Goal: Information Seeking & Learning: Learn about a topic

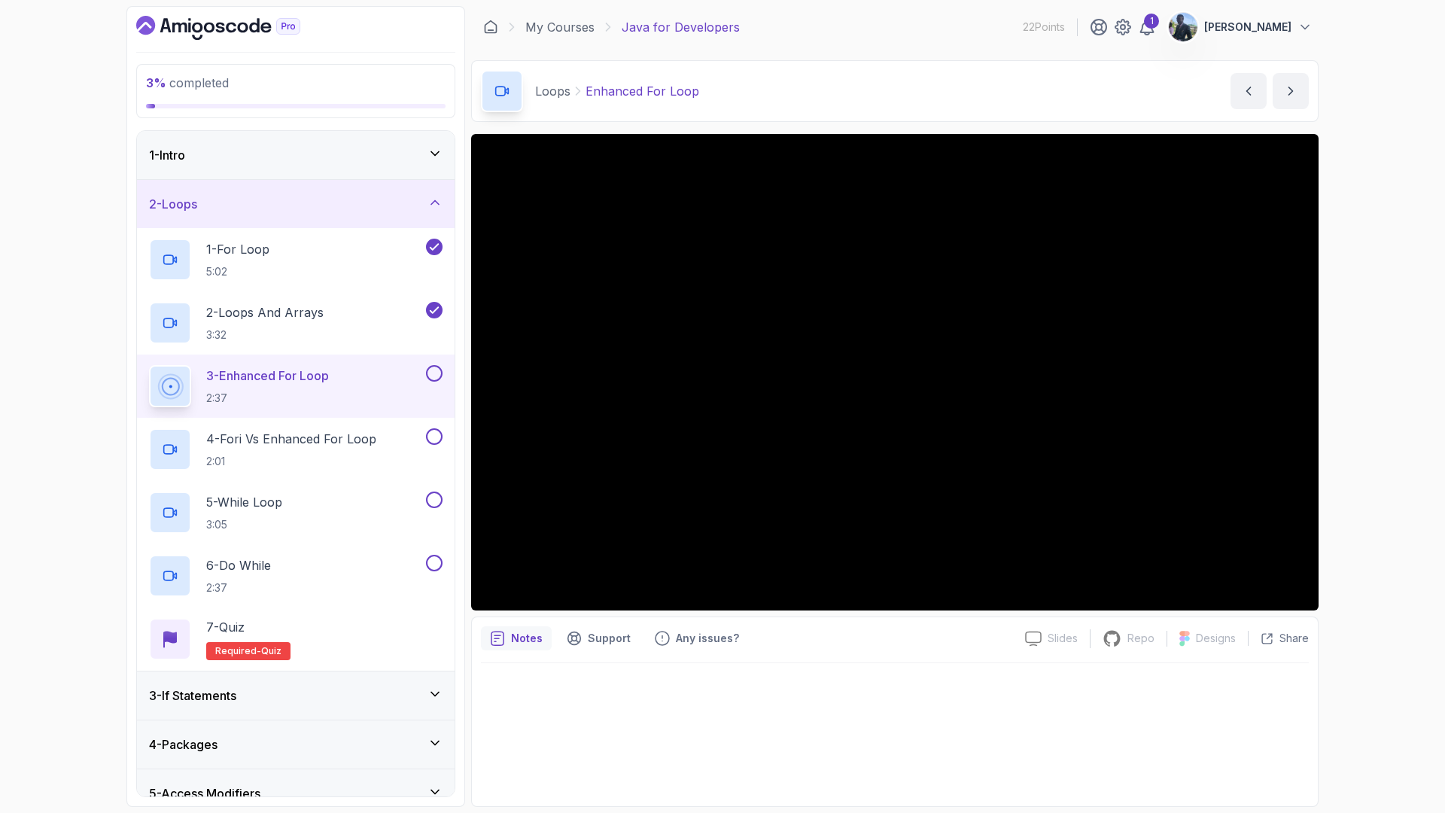
scroll to position [102, 0]
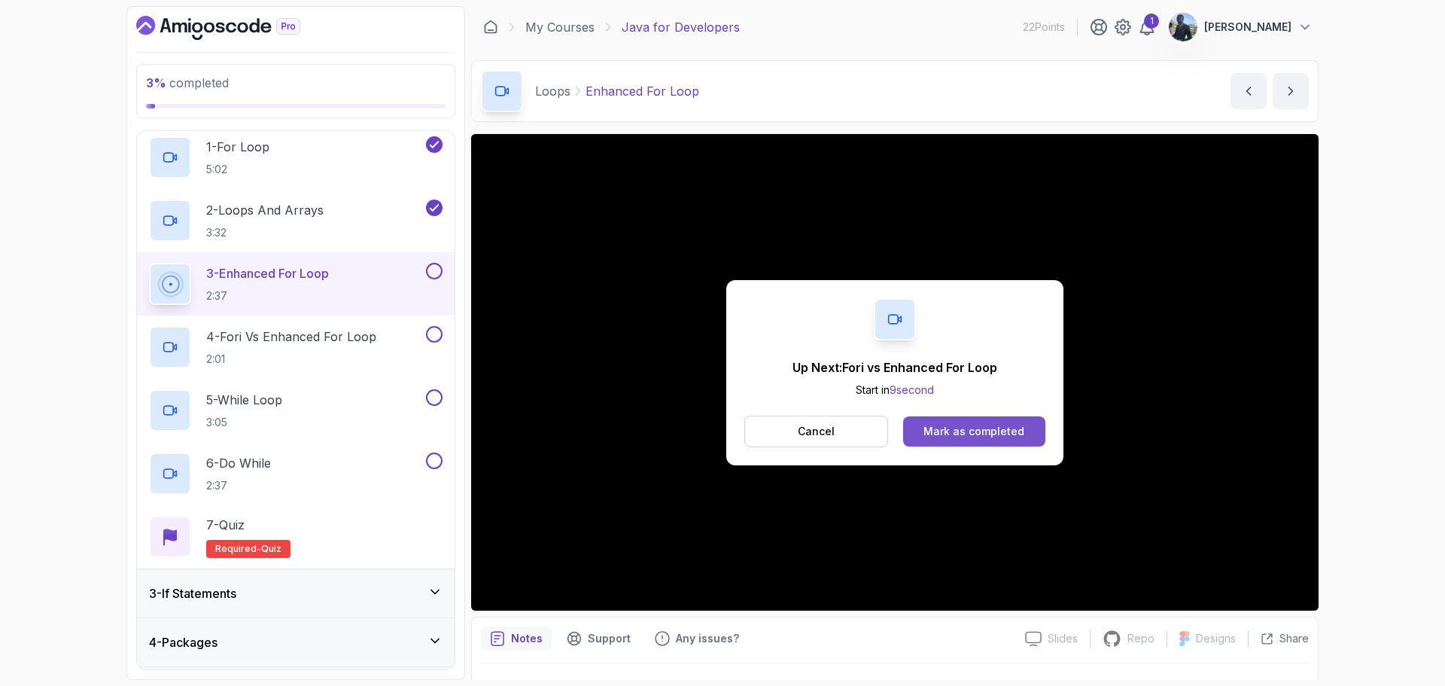
click at [974, 430] on div "Mark as completed" at bounding box center [973, 431] width 101 height 15
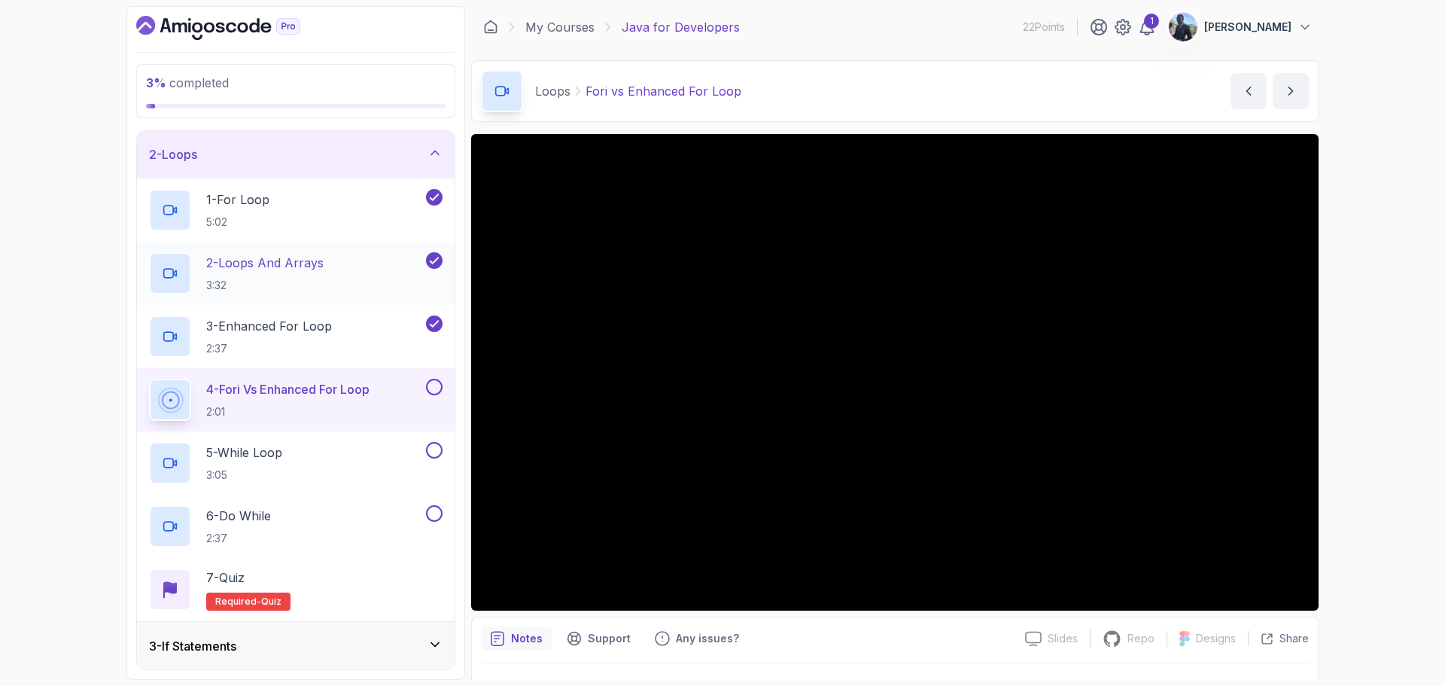
scroll to position [50, 0]
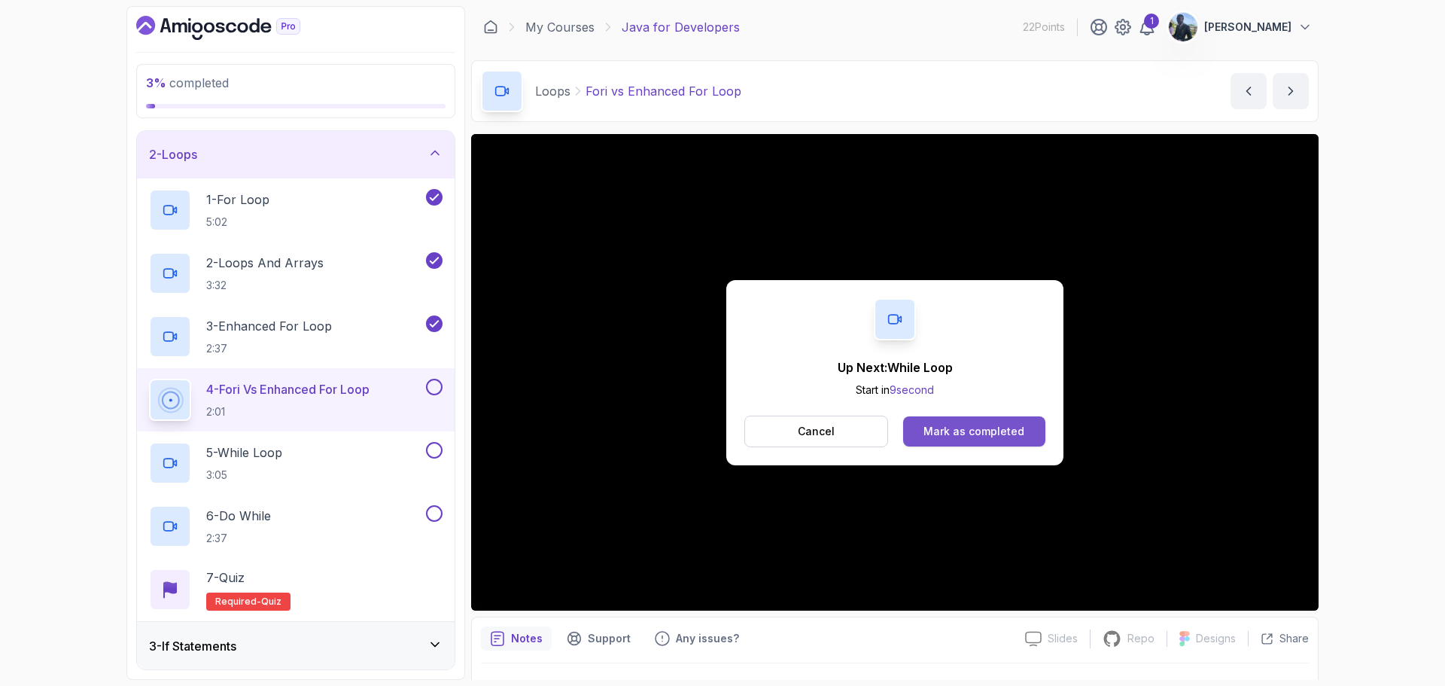
click at [1004, 435] on div "Mark as completed" at bounding box center [973, 431] width 101 height 15
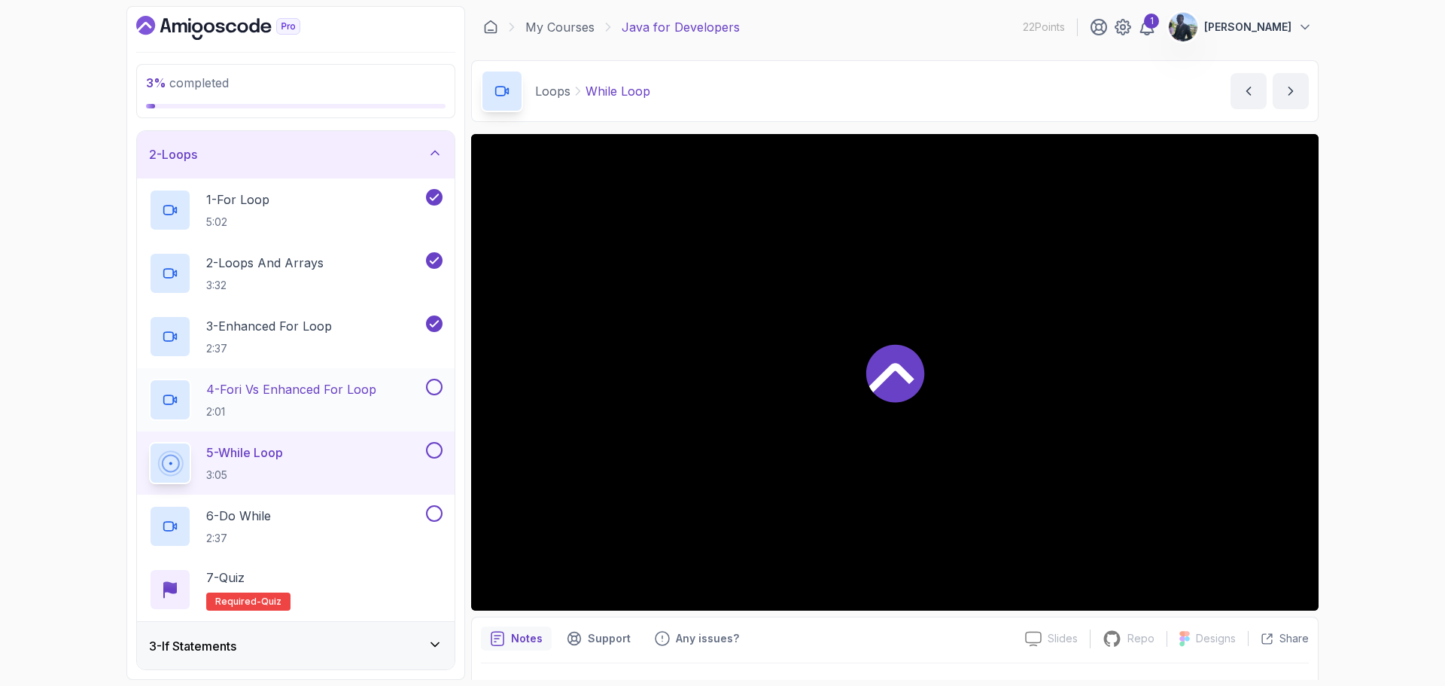
click at [431, 384] on button at bounding box center [434, 387] width 17 height 17
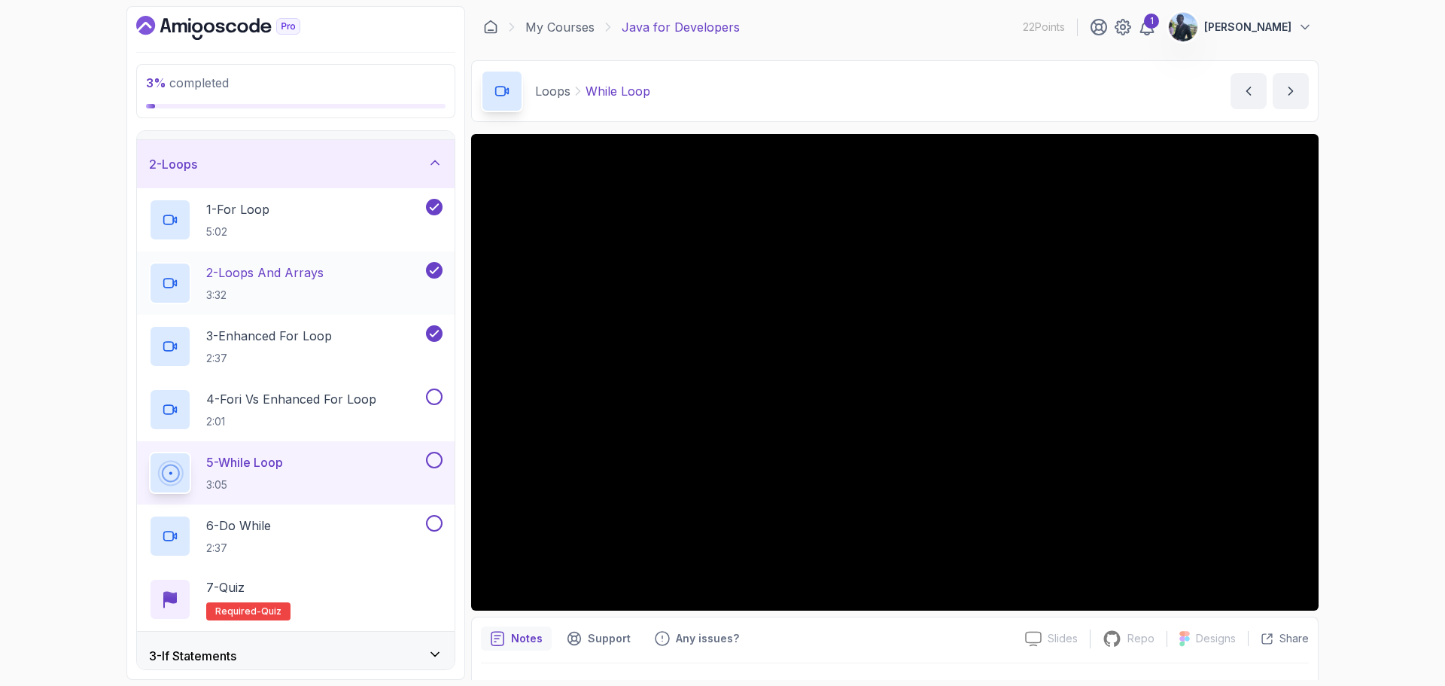
scroll to position [39, 0]
click at [341, 529] on div "6 - Do While 2:37" at bounding box center [286, 536] width 274 height 42
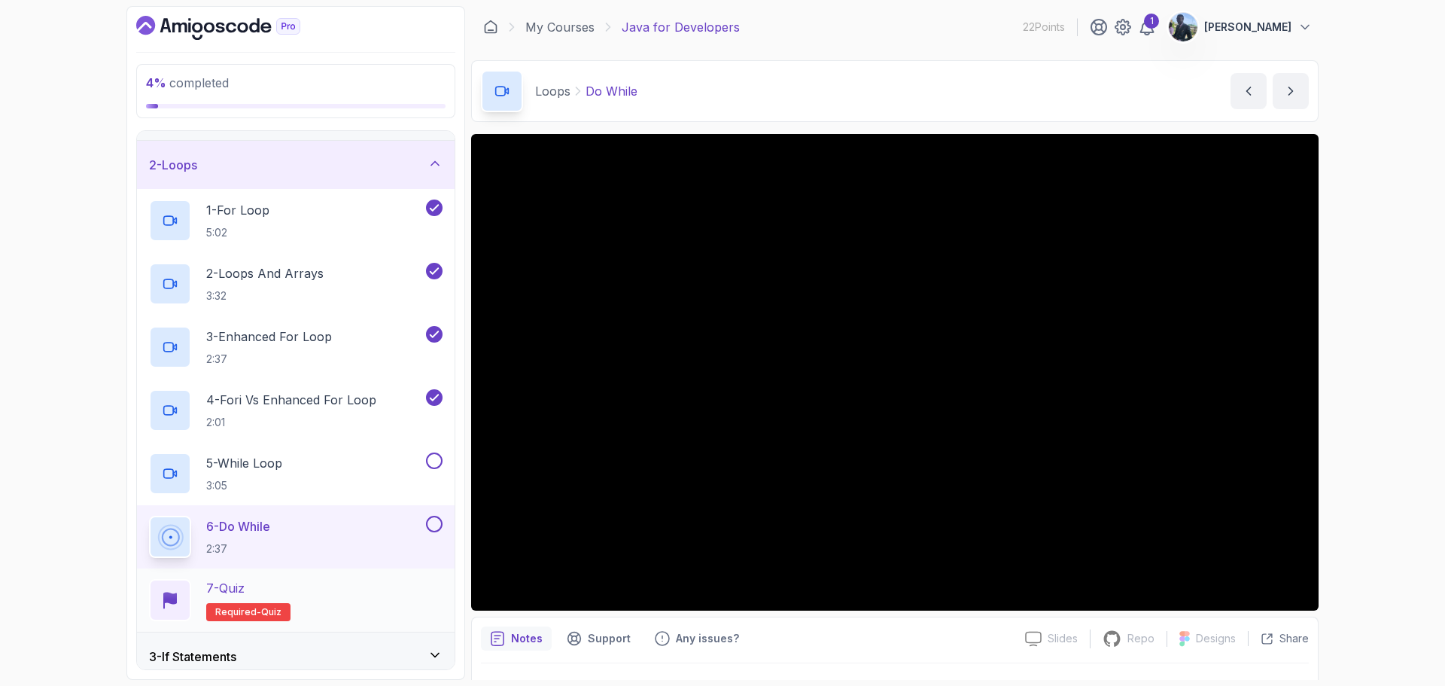
click at [415, 588] on div "7 - Quiz Required- quiz" at bounding box center [295, 600] width 293 height 42
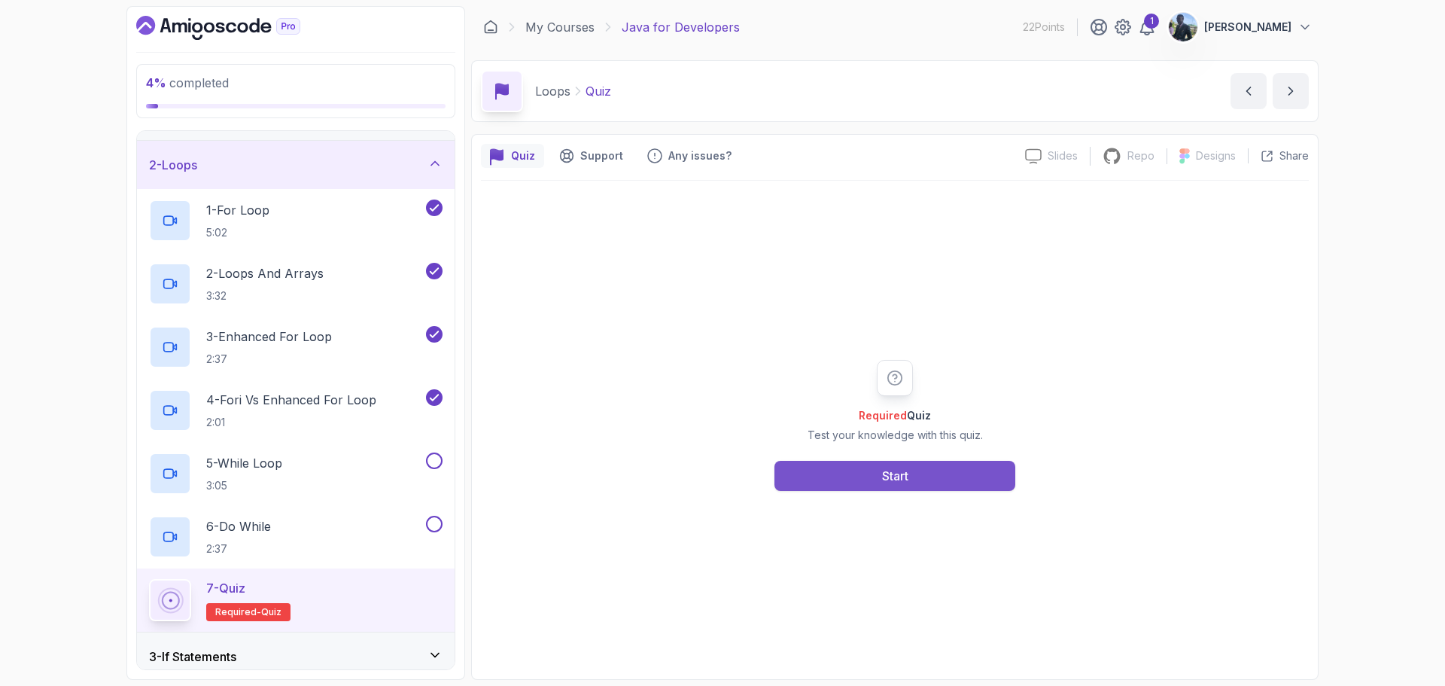
click at [849, 485] on button "Start" at bounding box center [894, 476] width 241 height 30
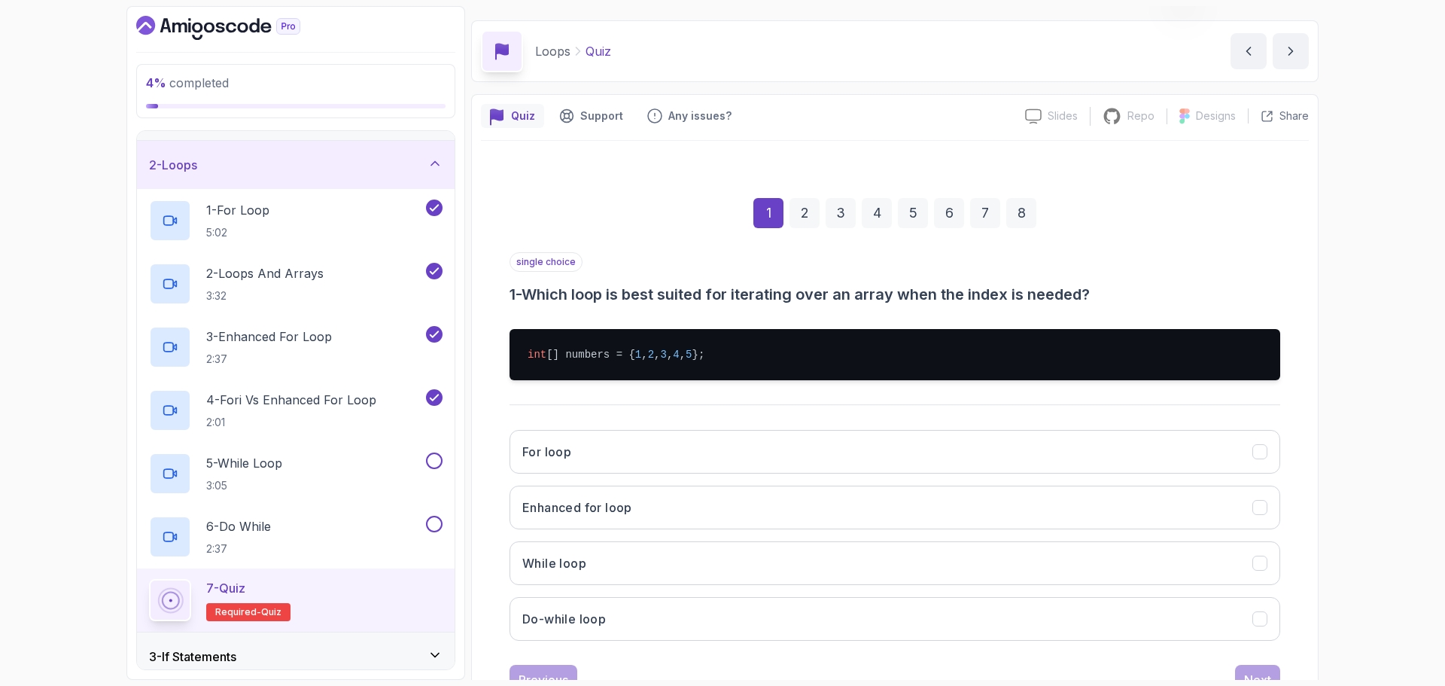
scroll to position [44, 0]
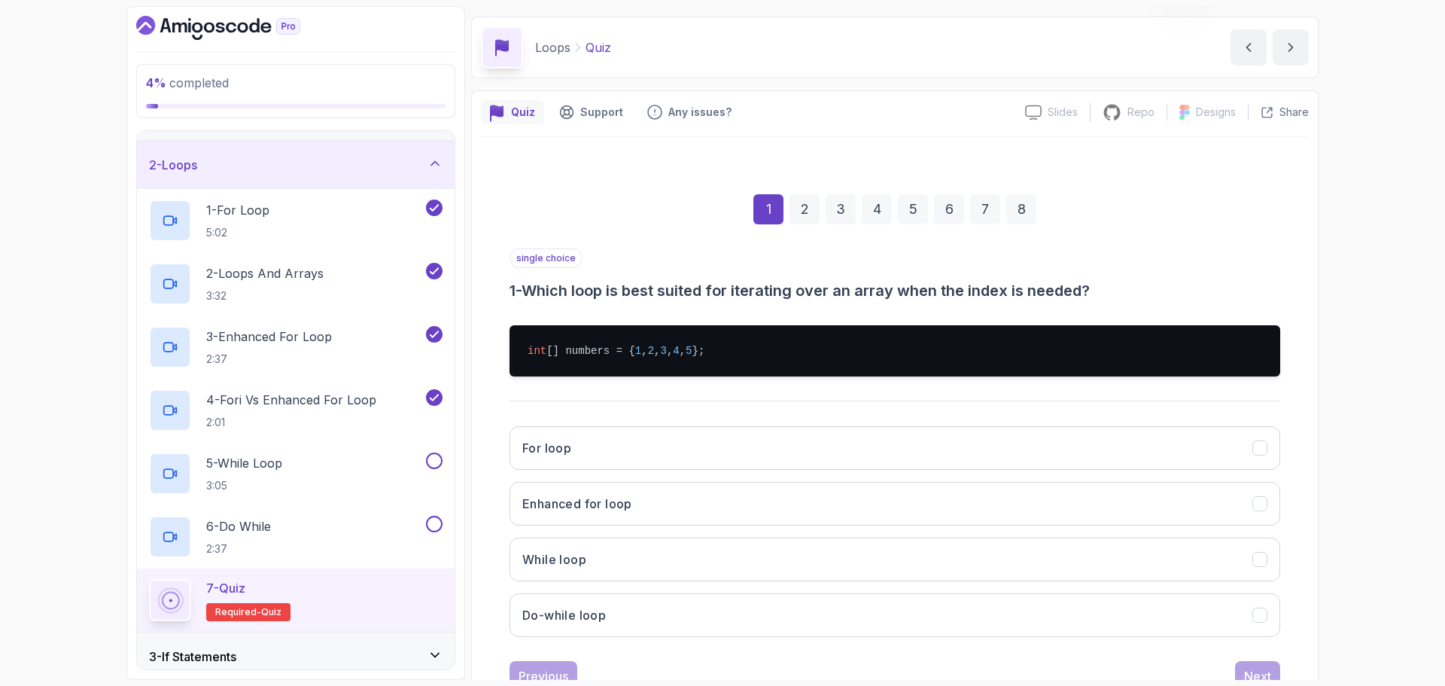
click at [781, 480] on div "For loop Enhanced for loop While loop Do-while loop" at bounding box center [894, 531] width 771 height 235
click at [822, 460] on button "For loop" at bounding box center [894, 448] width 771 height 44
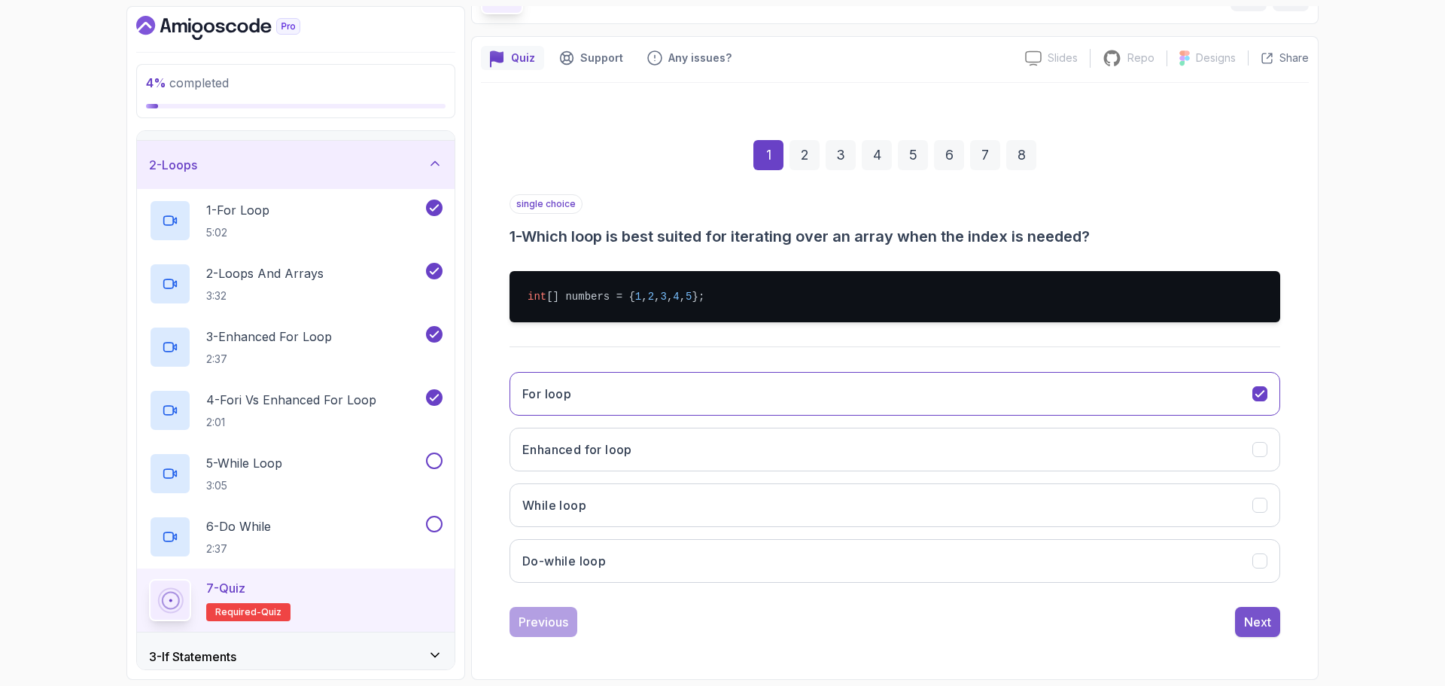
click at [1259, 619] on div "Next" at bounding box center [1257, 622] width 27 height 18
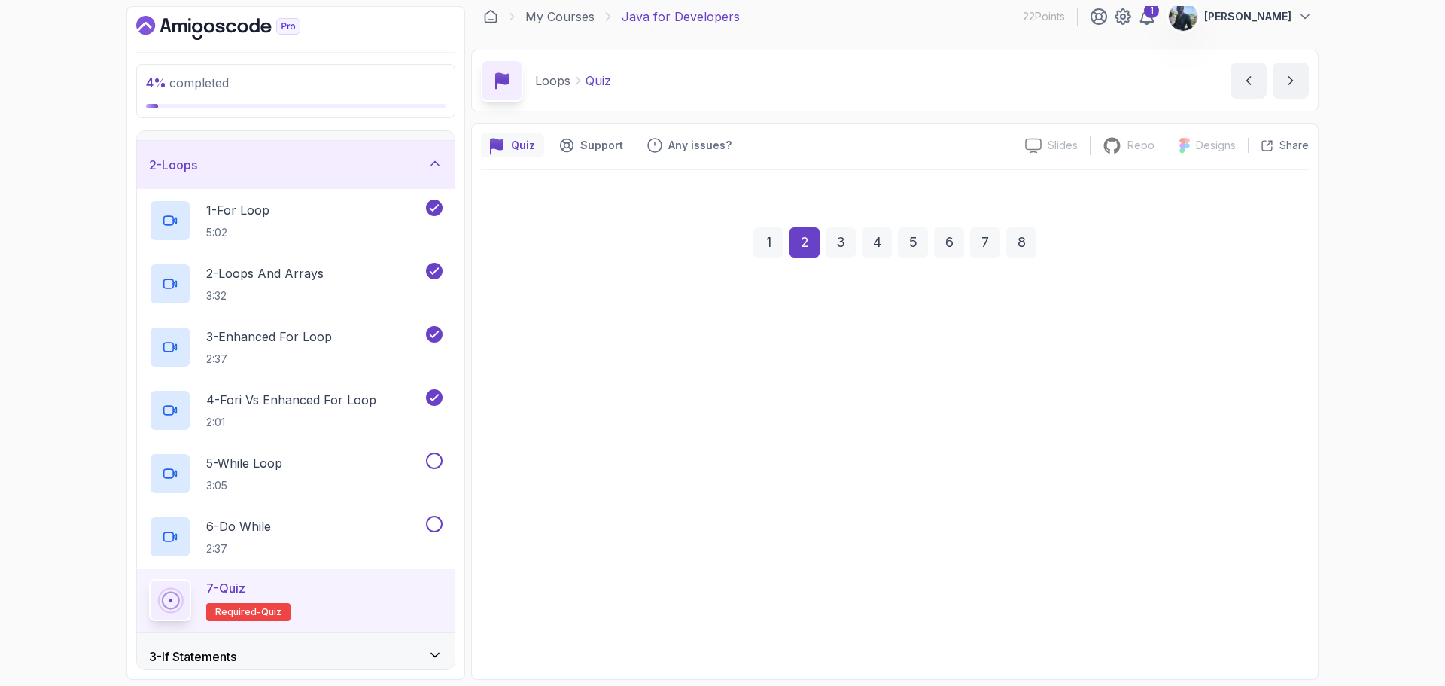
scroll to position [11, 0]
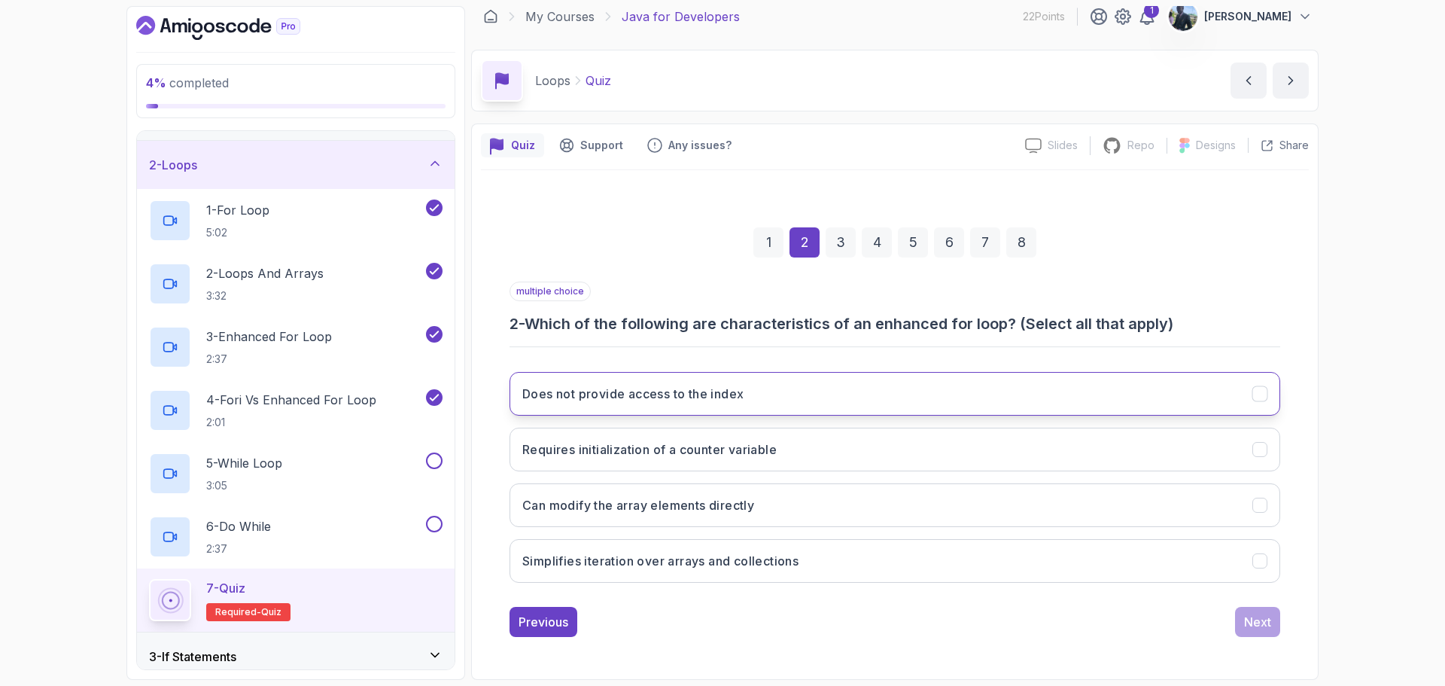
click at [914, 408] on button "Does not provide access to the index" at bounding box center [894, 394] width 771 height 44
click at [977, 455] on button "Requires initialization of a counter variable" at bounding box center [894, 449] width 771 height 44
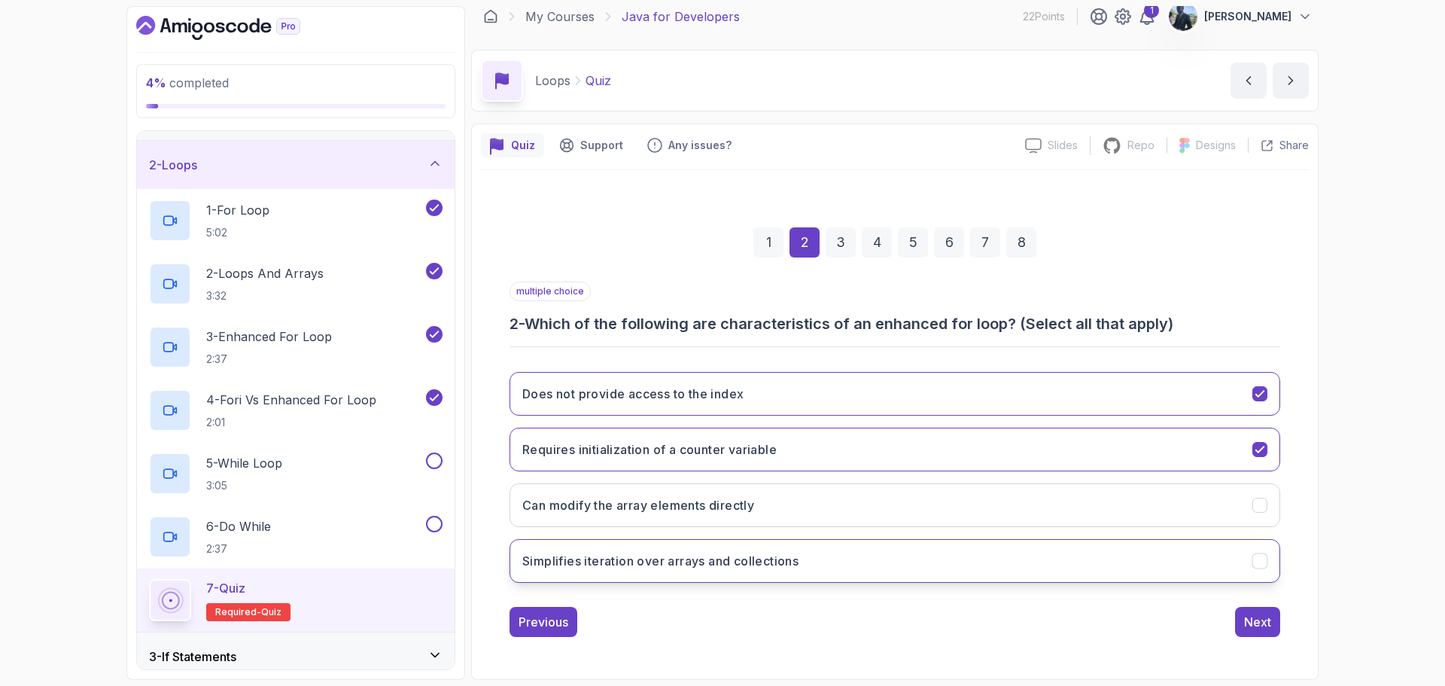
click at [1044, 565] on button "Simplifies iteration over arrays and collections" at bounding box center [894, 561] width 771 height 44
click at [1264, 629] on div "Next" at bounding box center [1257, 622] width 27 height 18
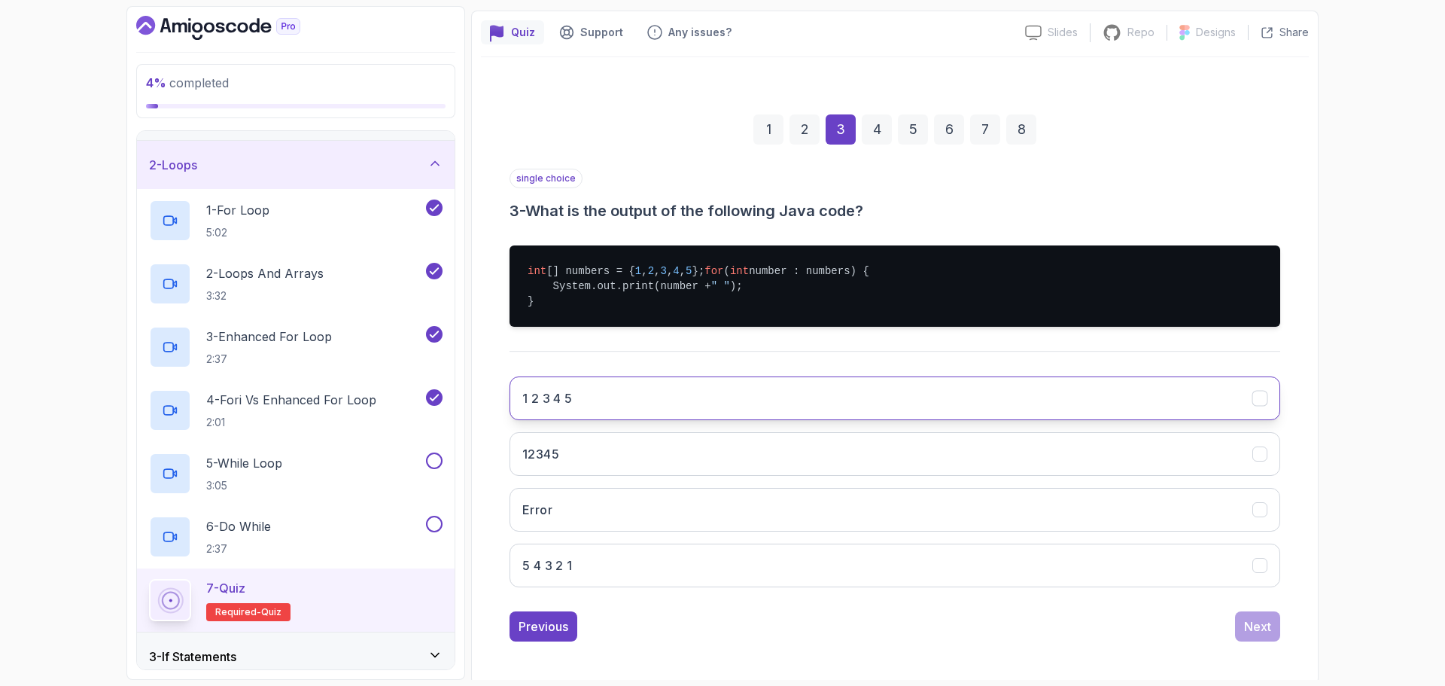
scroll to position [123, 0]
drag, startPoint x: 910, startPoint y: 406, endPoint x: 810, endPoint y: 396, distance: 100.6
click at [810, 396] on button "1 2 3 4 5" at bounding box center [894, 399] width 771 height 44
click at [1251, 634] on div "Next" at bounding box center [1257, 627] width 27 height 18
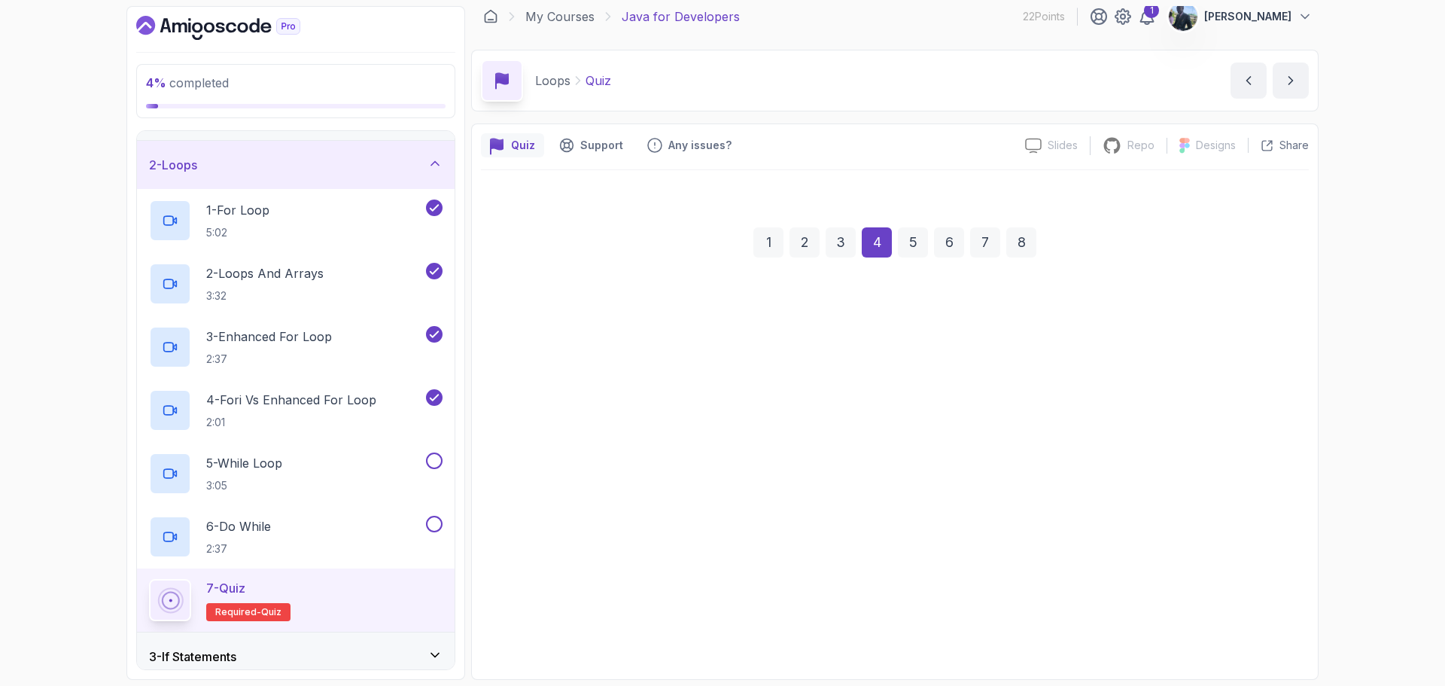
scroll to position [11, 0]
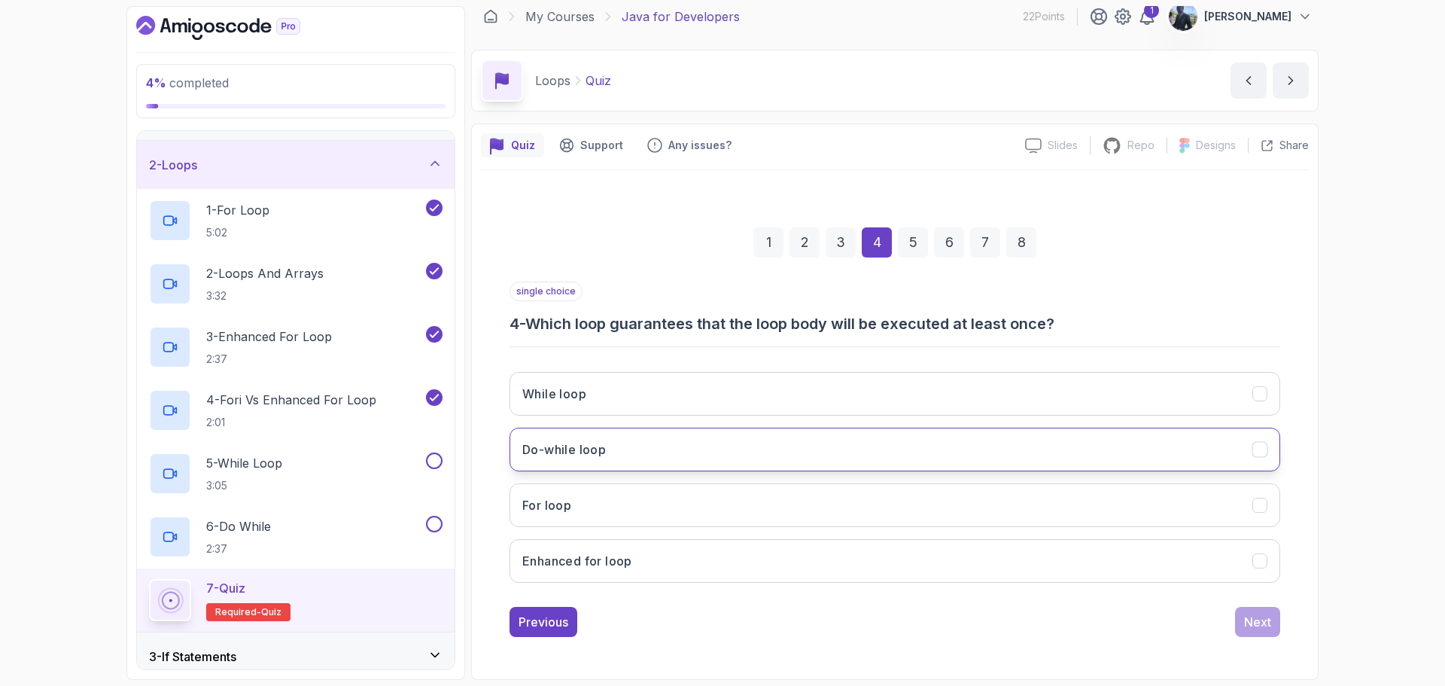
click at [1242, 443] on button "Do-while loop" at bounding box center [894, 449] width 771 height 44
click at [1261, 619] on div "Next" at bounding box center [1257, 622] width 27 height 18
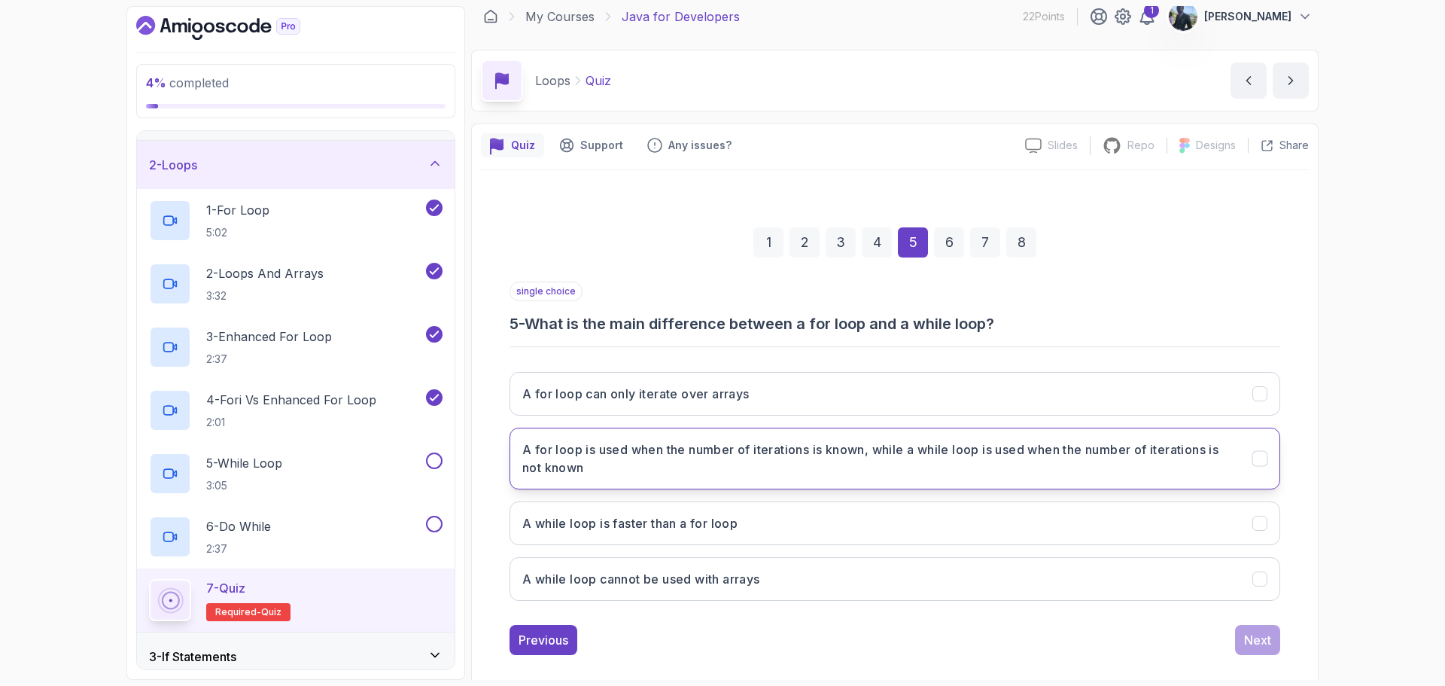
click at [1025, 472] on h3 "A for loop is used when the number of iterations is known, while a while loop i…" at bounding box center [878, 458] width 712 height 36
click at [1269, 650] on button "Next" at bounding box center [1257, 640] width 45 height 30
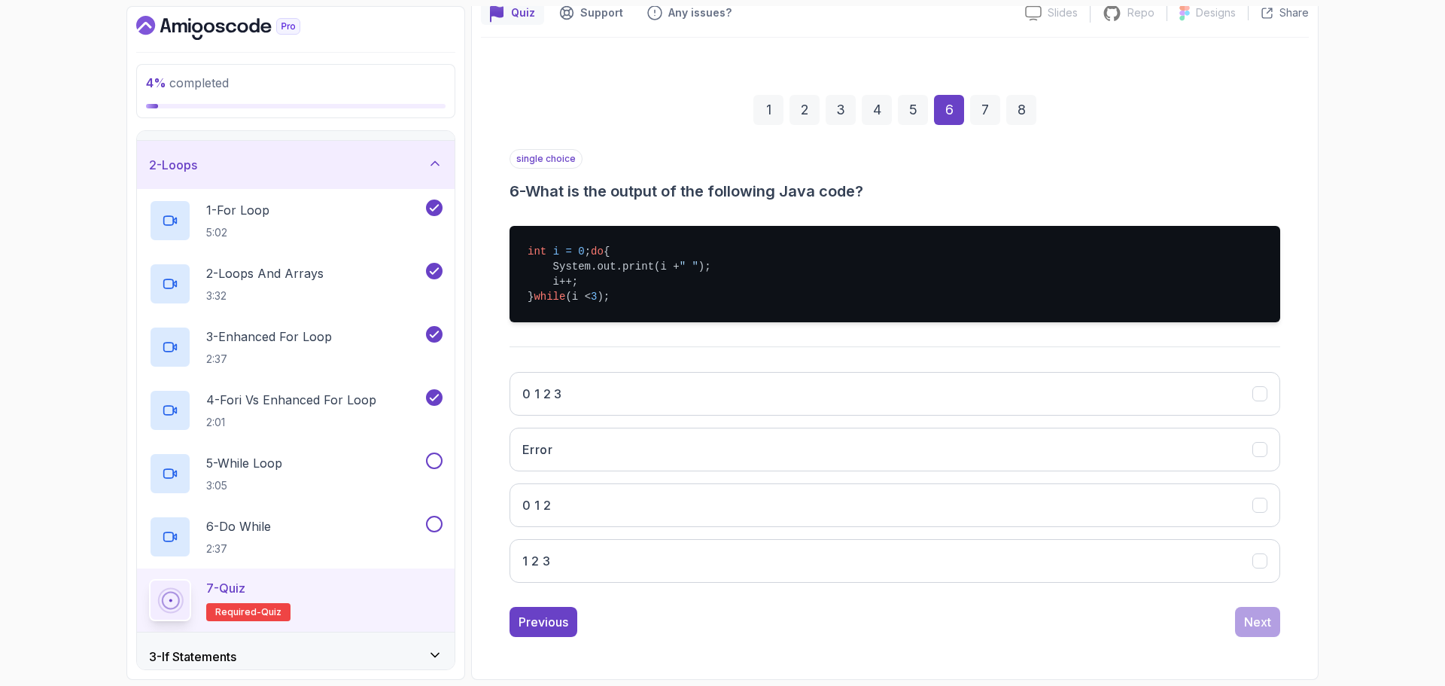
scroll to position [158, 0]
click at [636, 516] on button "0 1 2" at bounding box center [894, 505] width 771 height 44
click at [1267, 617] on div "Next" at bounding box center [1257, 622] width 27 height 18
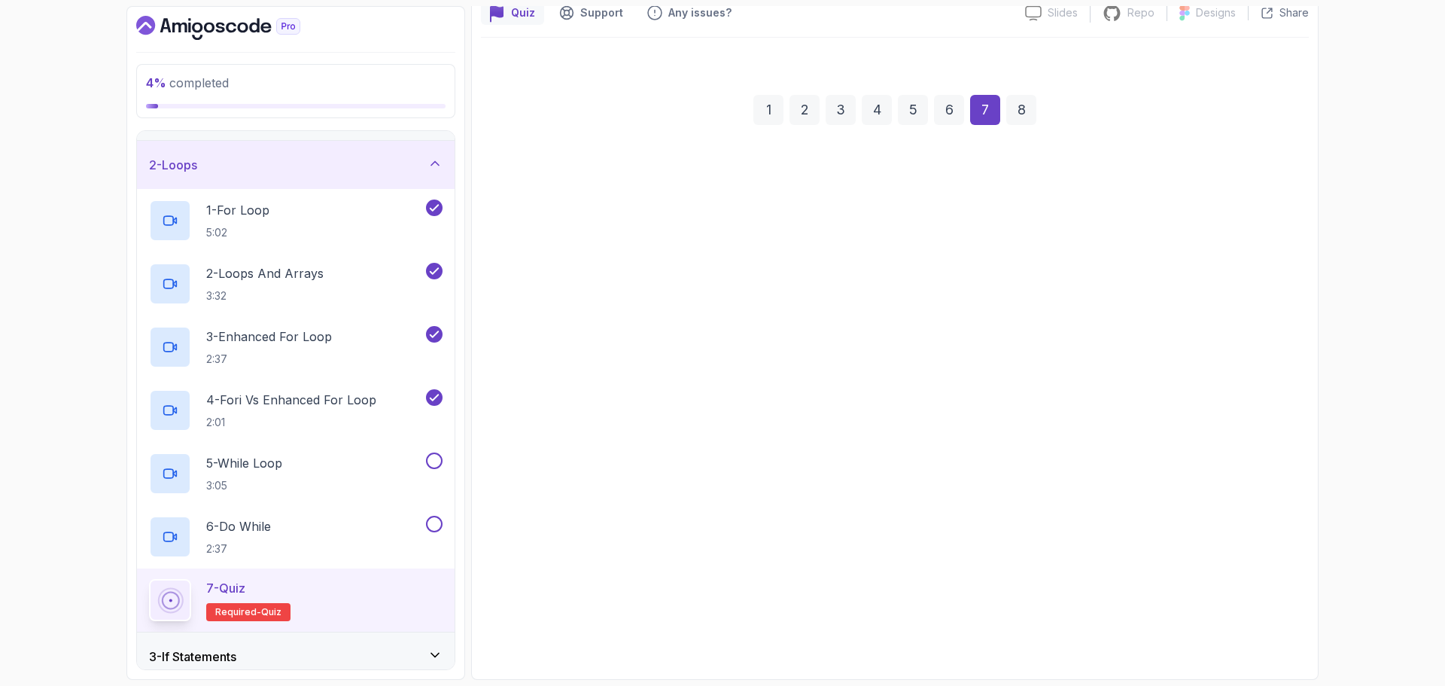
scroll to position [11, 0]
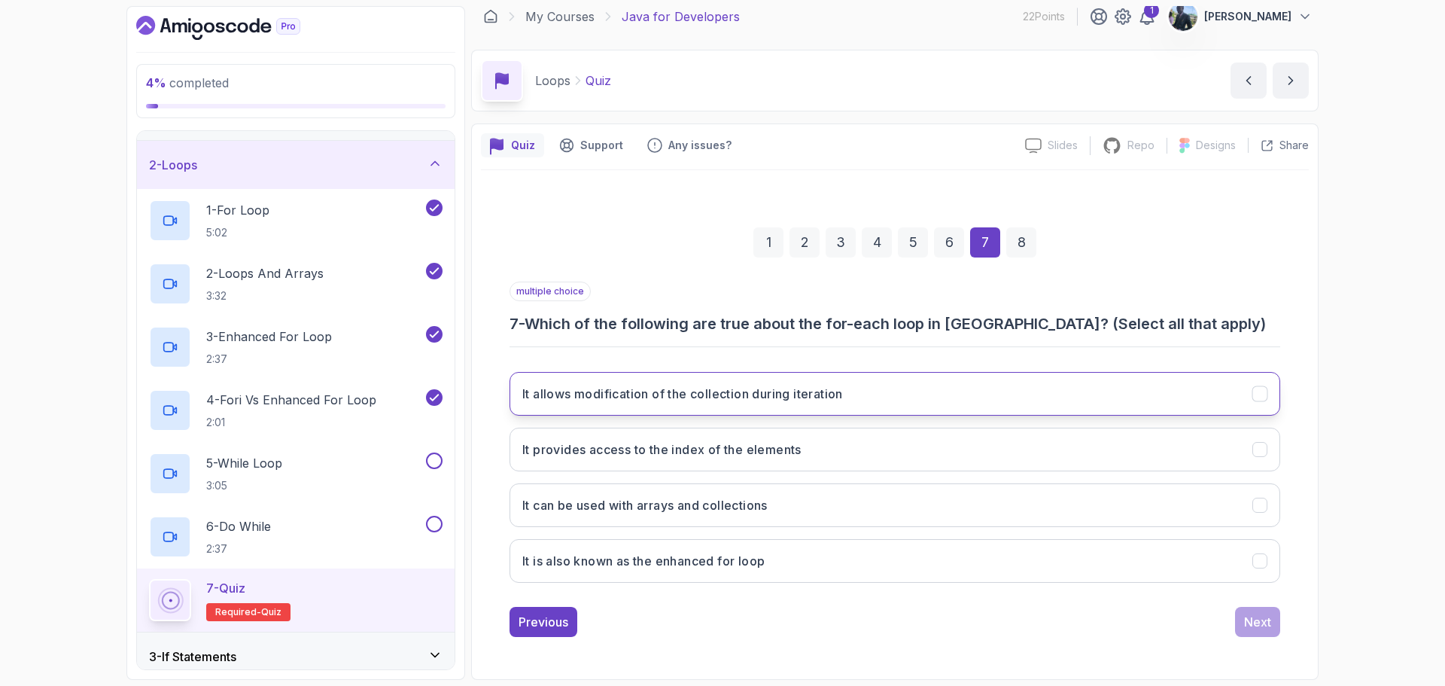
click at [962, 400] on button "It allows modification of the collection during iteration" at bounding box center [894, 394] width 771 height 44
click at [983, 450] on button "It provides access to the index of the elements" at bounding box center [894, 449] width 771 height 44
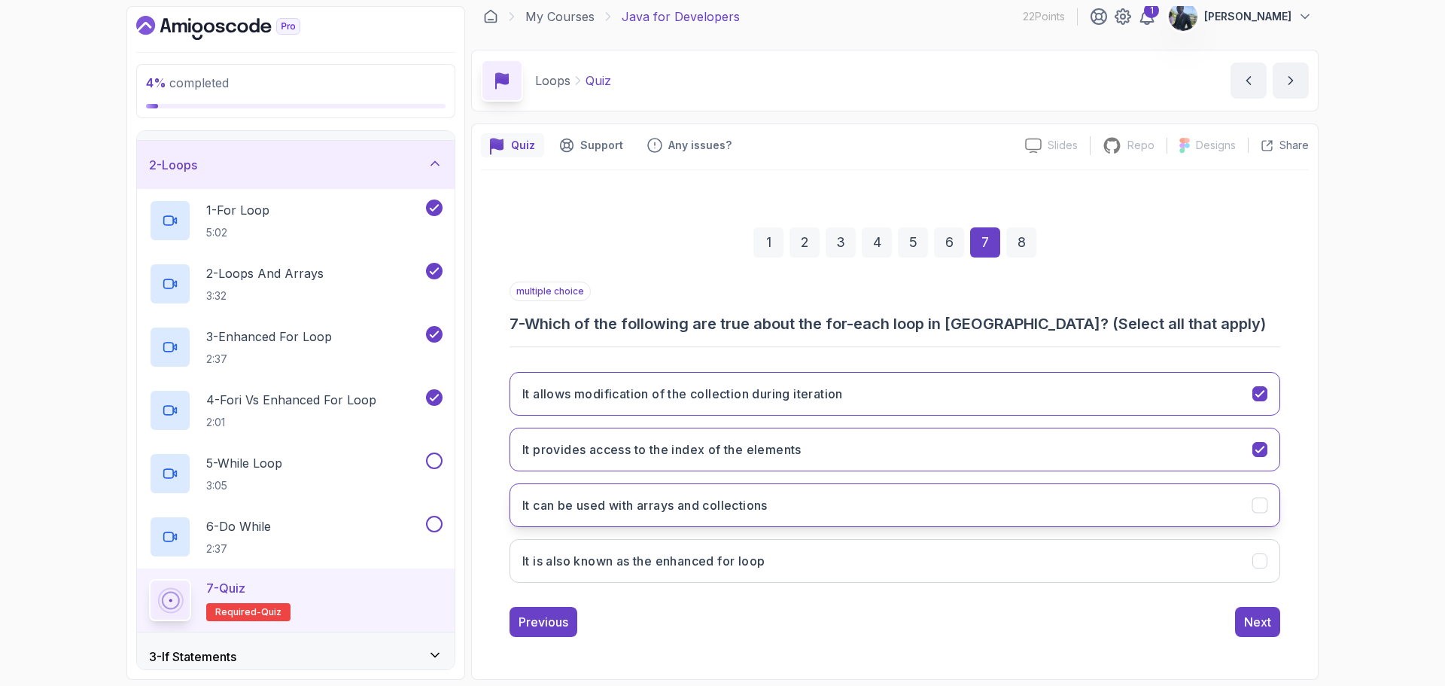
click at [1005, 503] on button "It can be used with arrays and collections" at bounding box center [894, 505] width 771 height 44
click at [983, 554] on button "It is also known as the enhanced for loop" at bounding box center [894, 561] width 771 height 44
click at [990, 452] on button "It provides access to the index of the elements" at bounding box center [894, 449] width 771 height 44
click at [1267, 625] on div "Next" at bounding box center [1257, 622] width 27 height 18
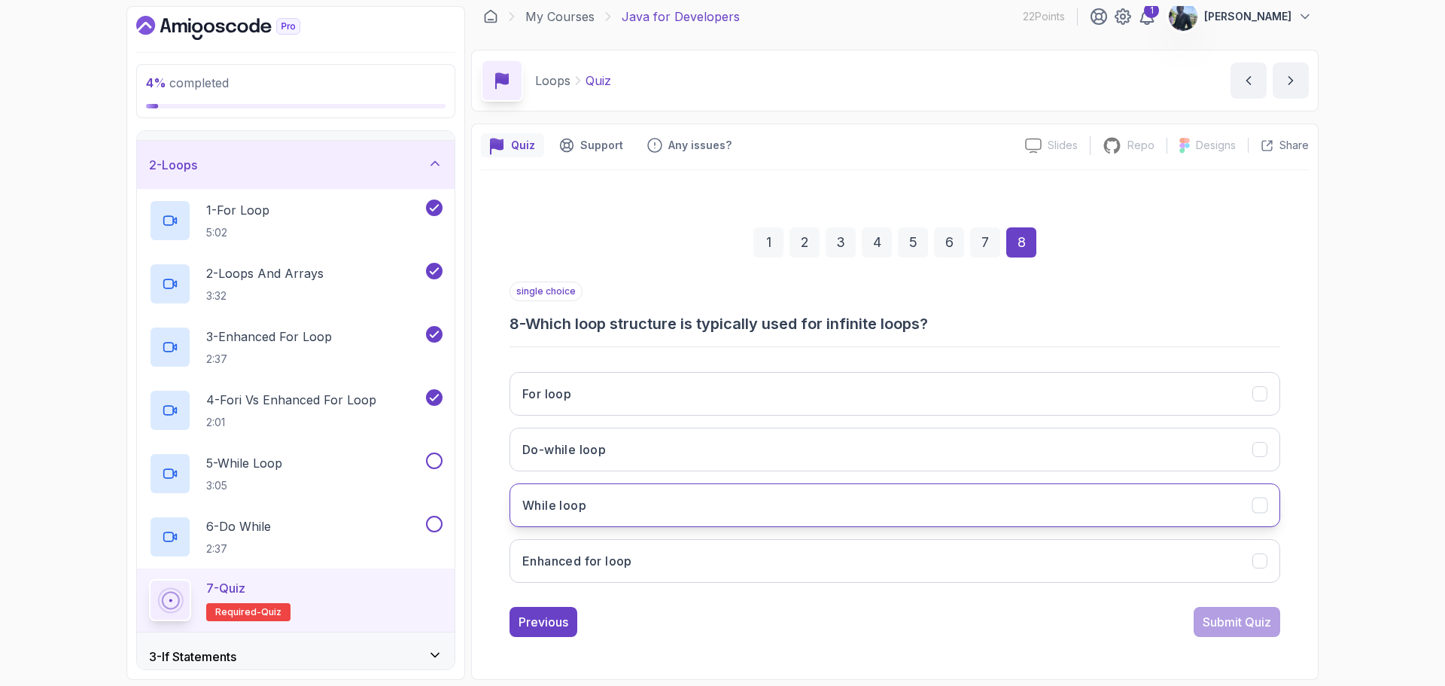
click at [956, 503] on button "While loop" at bounding box center [894, 505] width 771 height 44
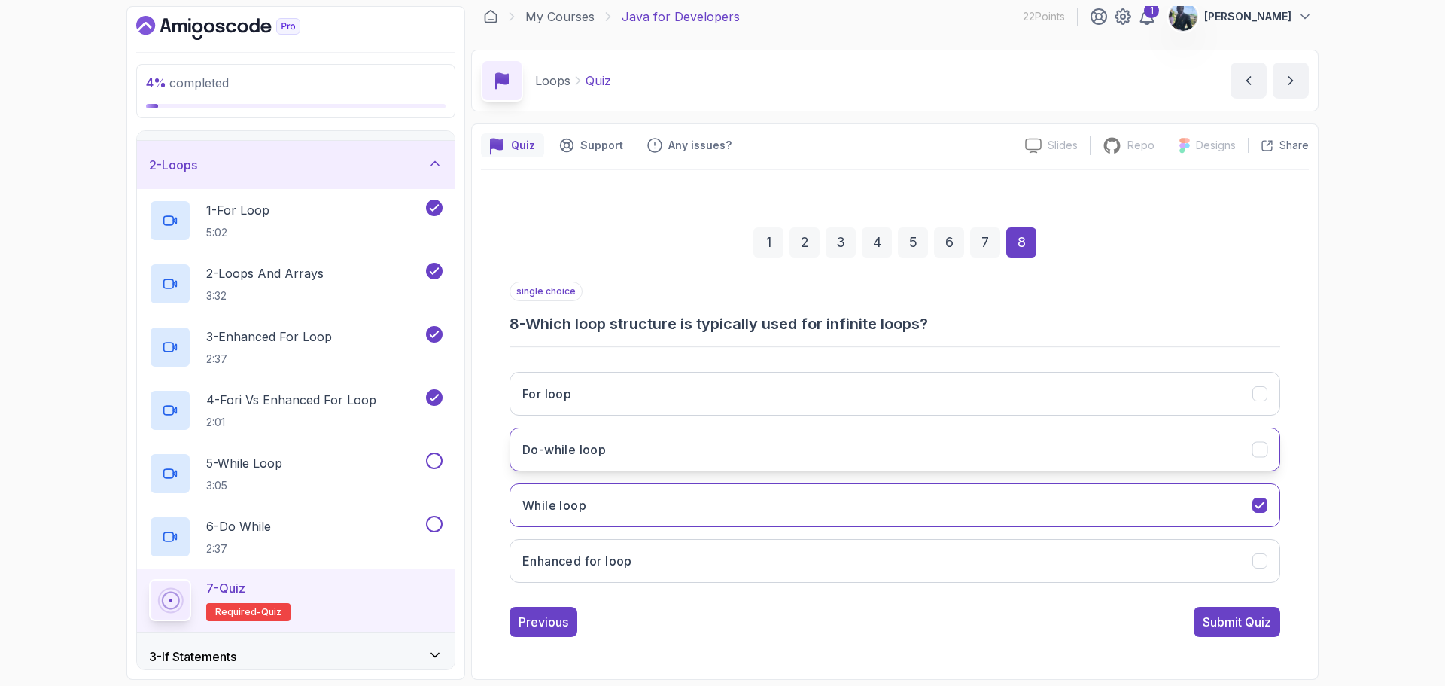
click at [1014, 434] on button "Do-while loop" at bounding box center [894, 449] width 771 height 44
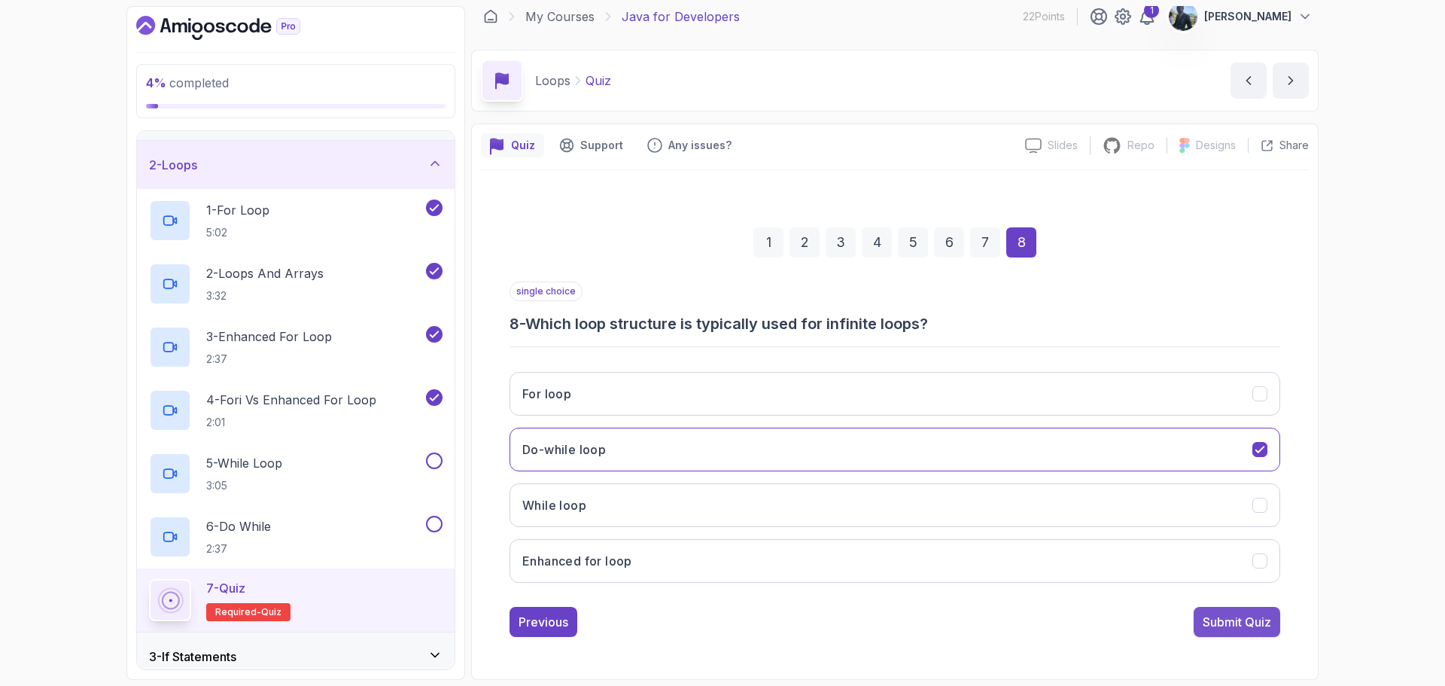
click at [1237, 623] on div "Submit Quiz" at bounding box center [1236, 622] width 68 height 18
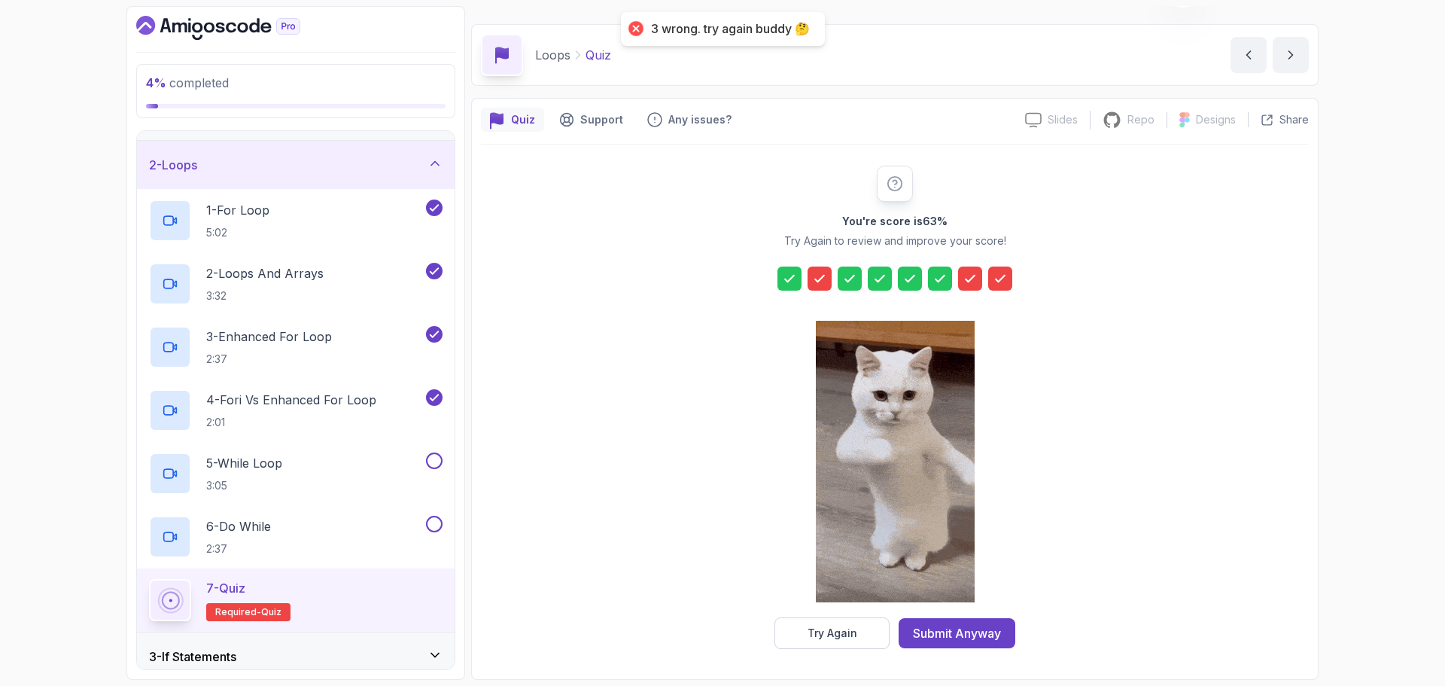
scroll to position [36, 0]
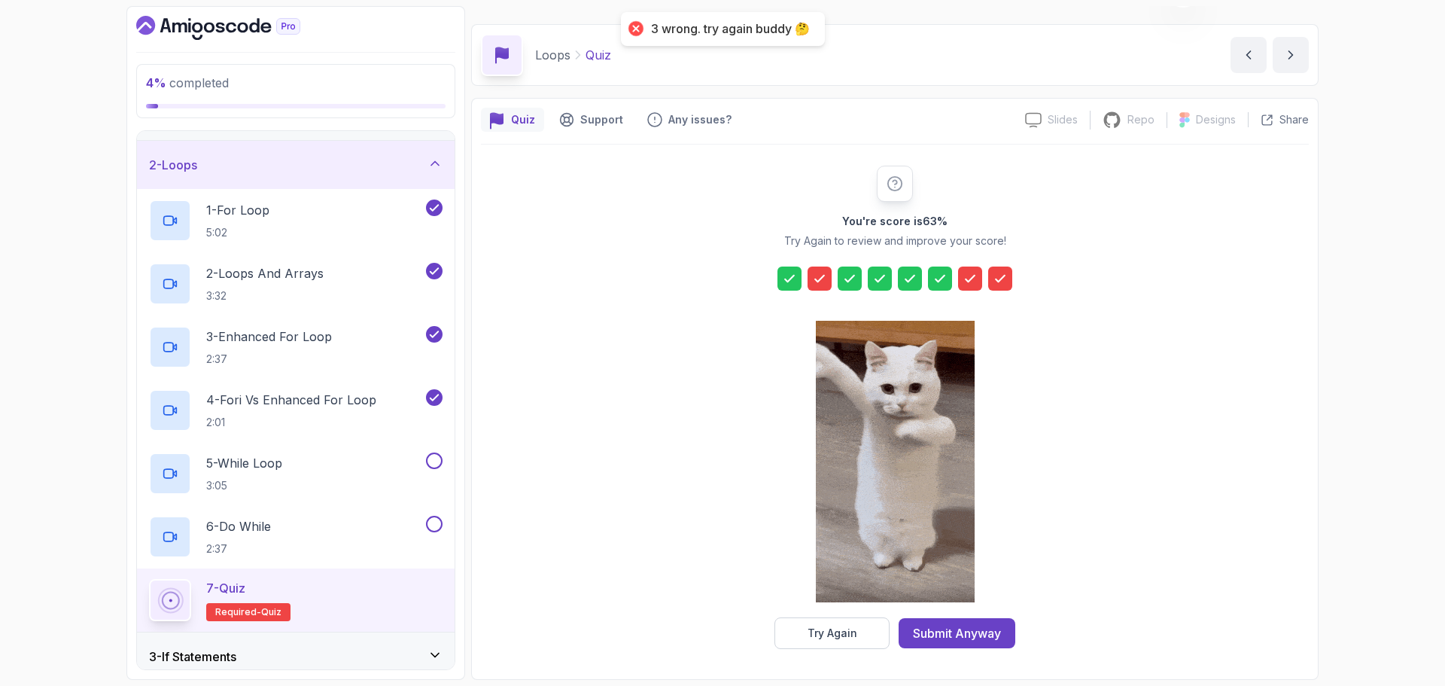
click at [835, 266] on div at bounding box center [894, 278] width 235 height 24
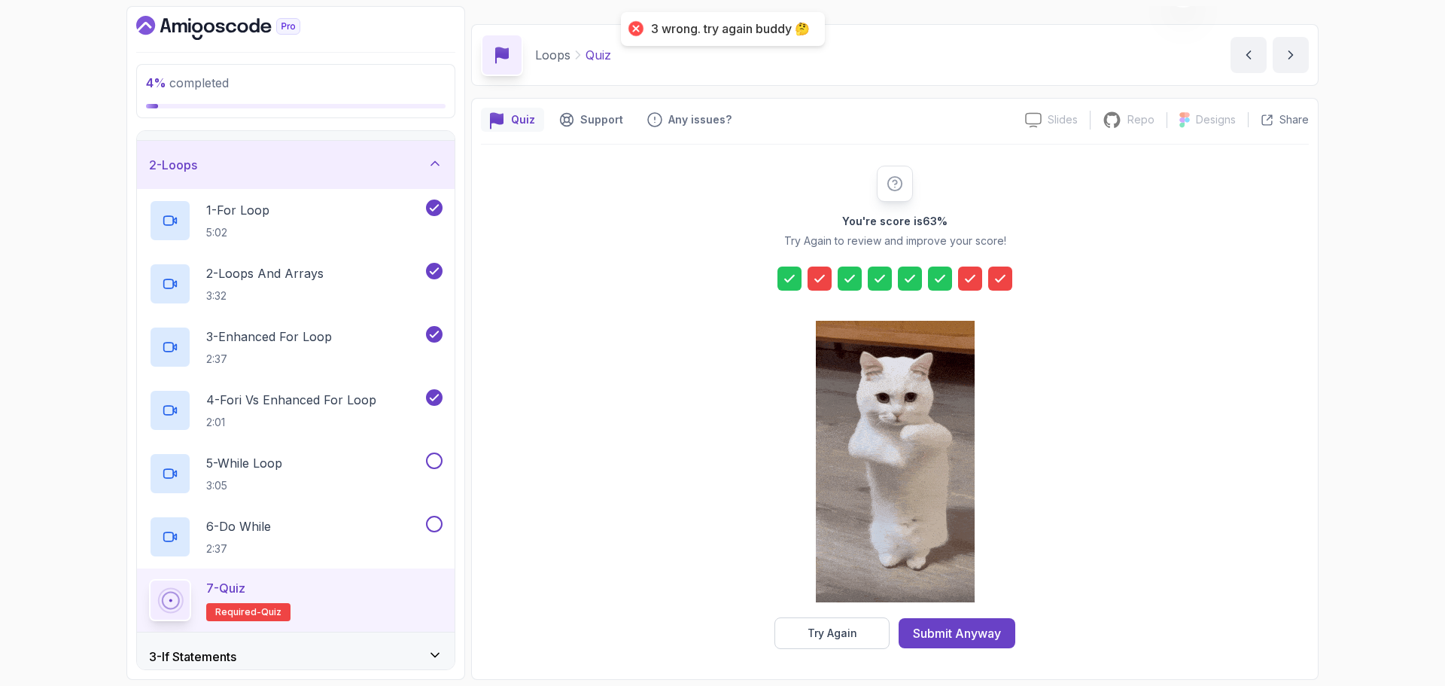
click at [832, 269] on div at bounding box center [894, 278] width 235 height 24
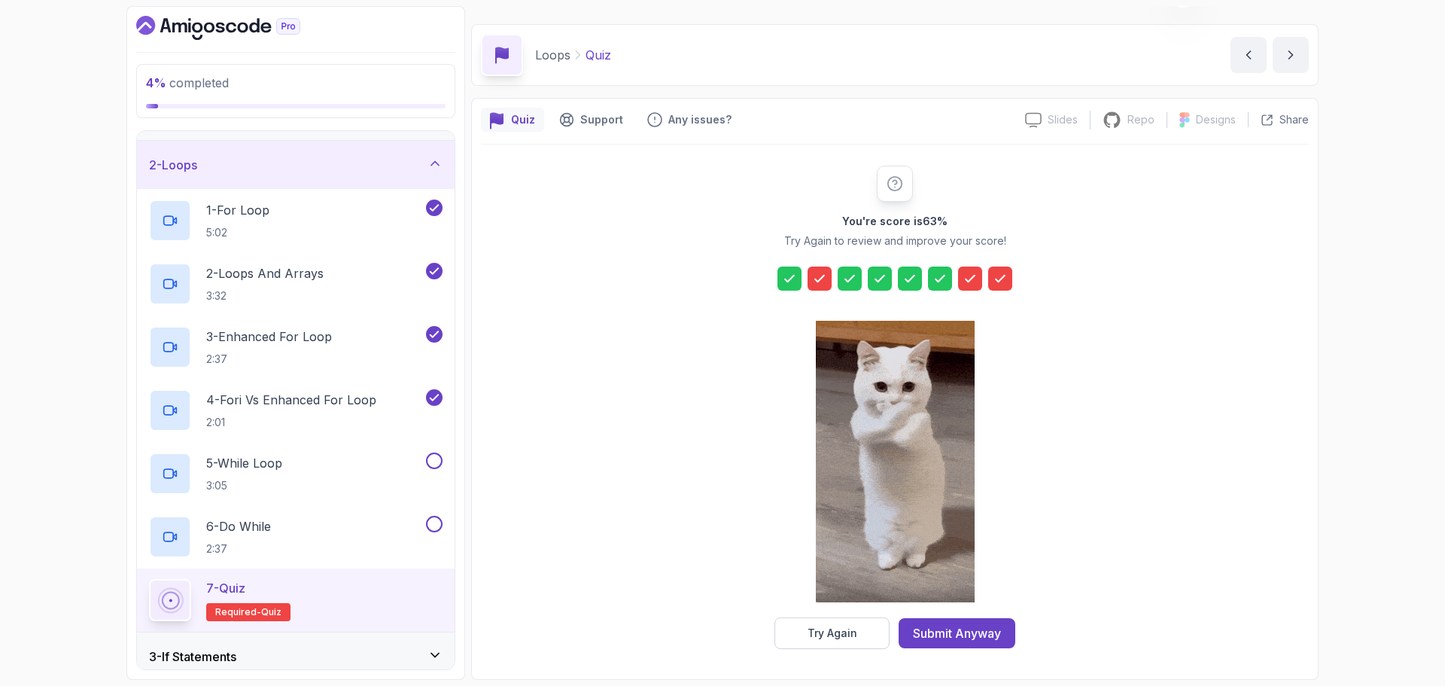
click at [819, 277] on icon at bounding box center [819, 278] width 15 height 15
click at [962, 281] on icon at bounding box center [969, 278] width 15 height 15
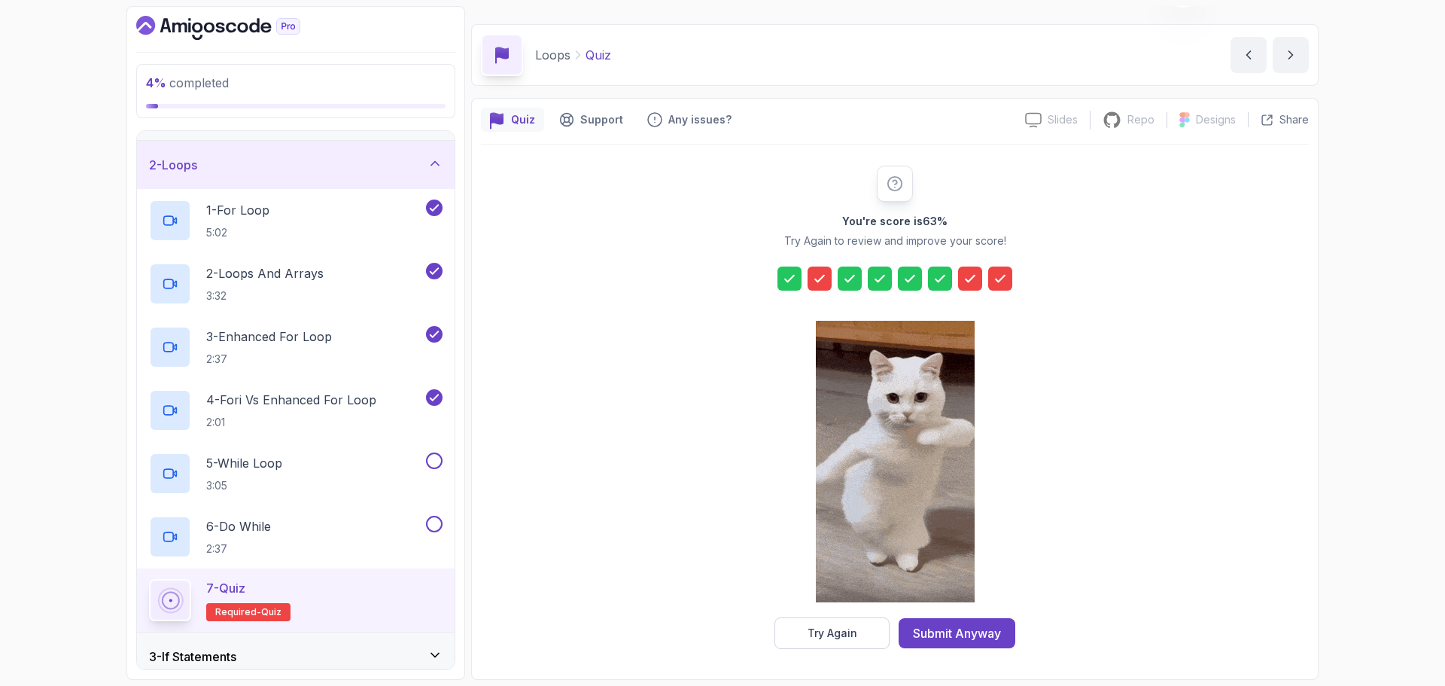
click at [991, 287] on div at bounding box center [1000, 278] width 24 height 24
click at [963, 634] on div "Submit Anyway" at bounding box center [957, 633] width 88 height 18
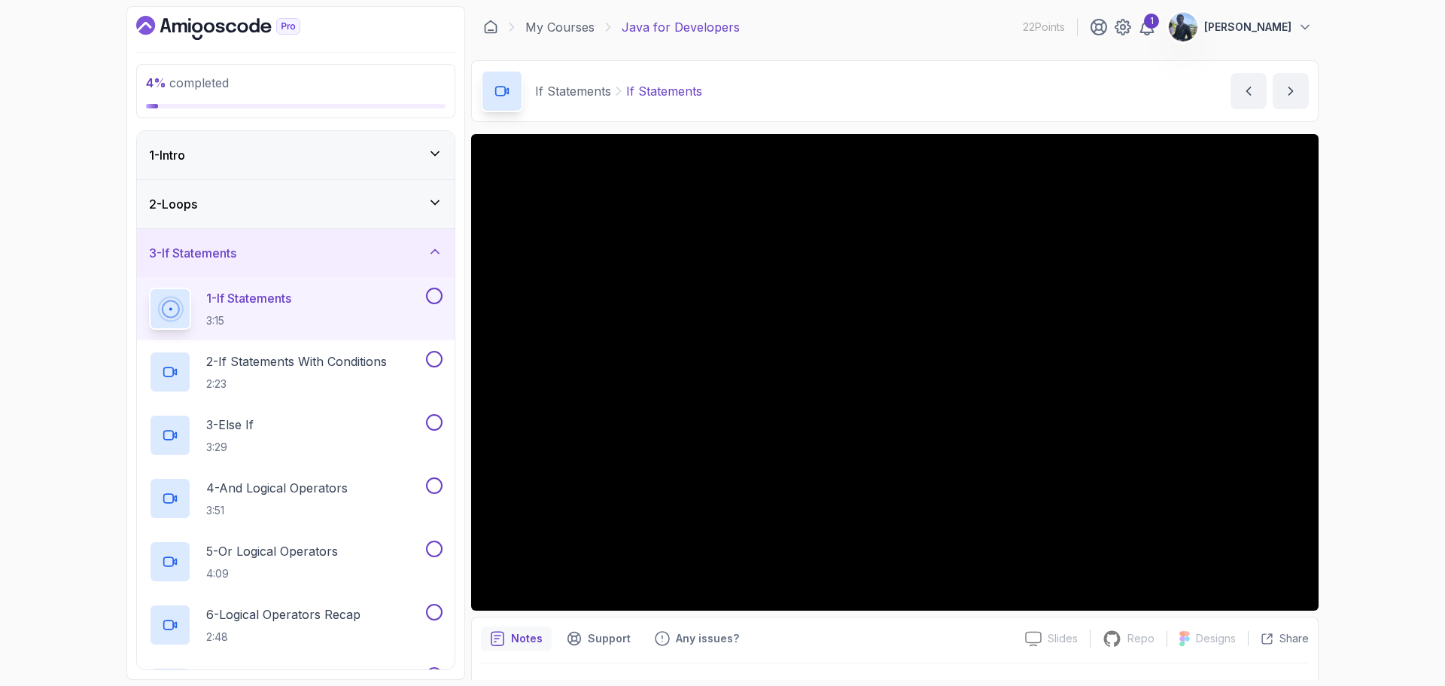
click at [450, 205] on div "2 - Loops" at bounding box center [296, 204] width 318 height 48
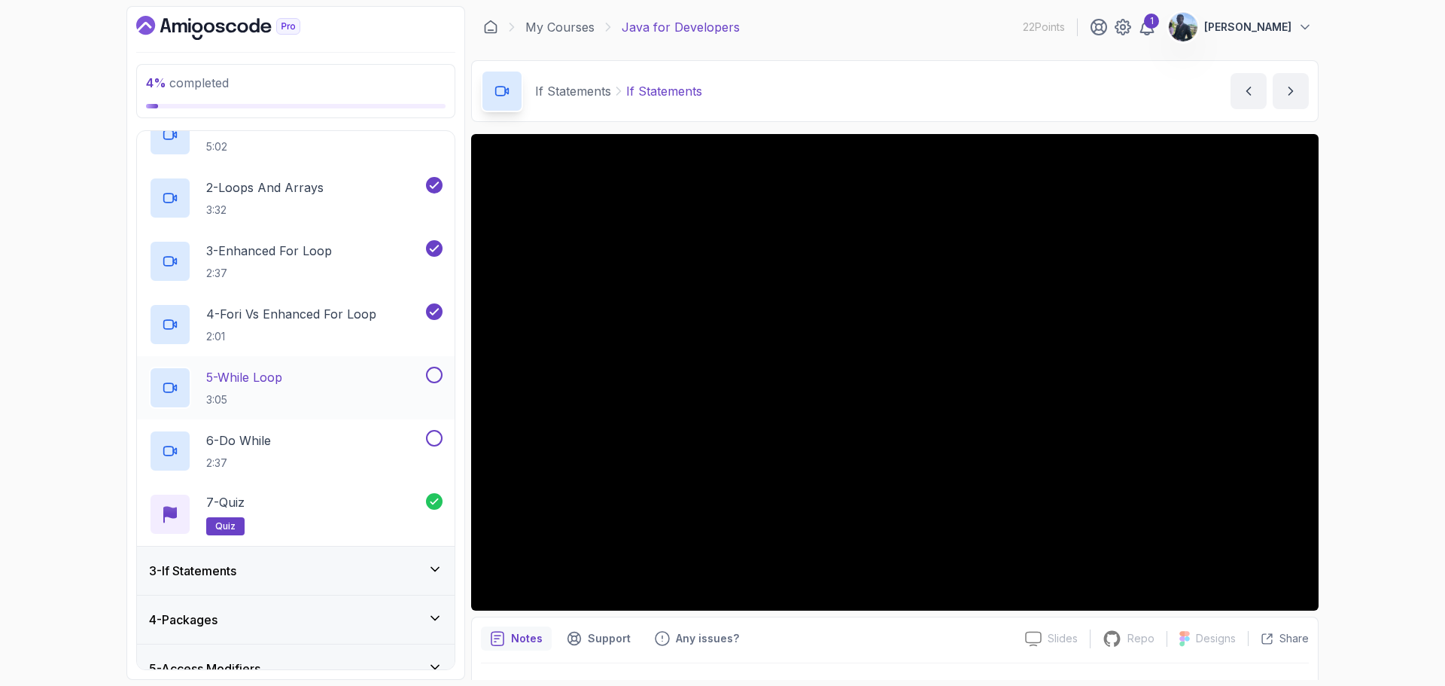
scroll to position [126, 0]
click at [431, 374] on button at bounding box center [434, 374] width 17 height 17
click at [432, 436] on button at bounding box center [434, 437] width 17 height 17
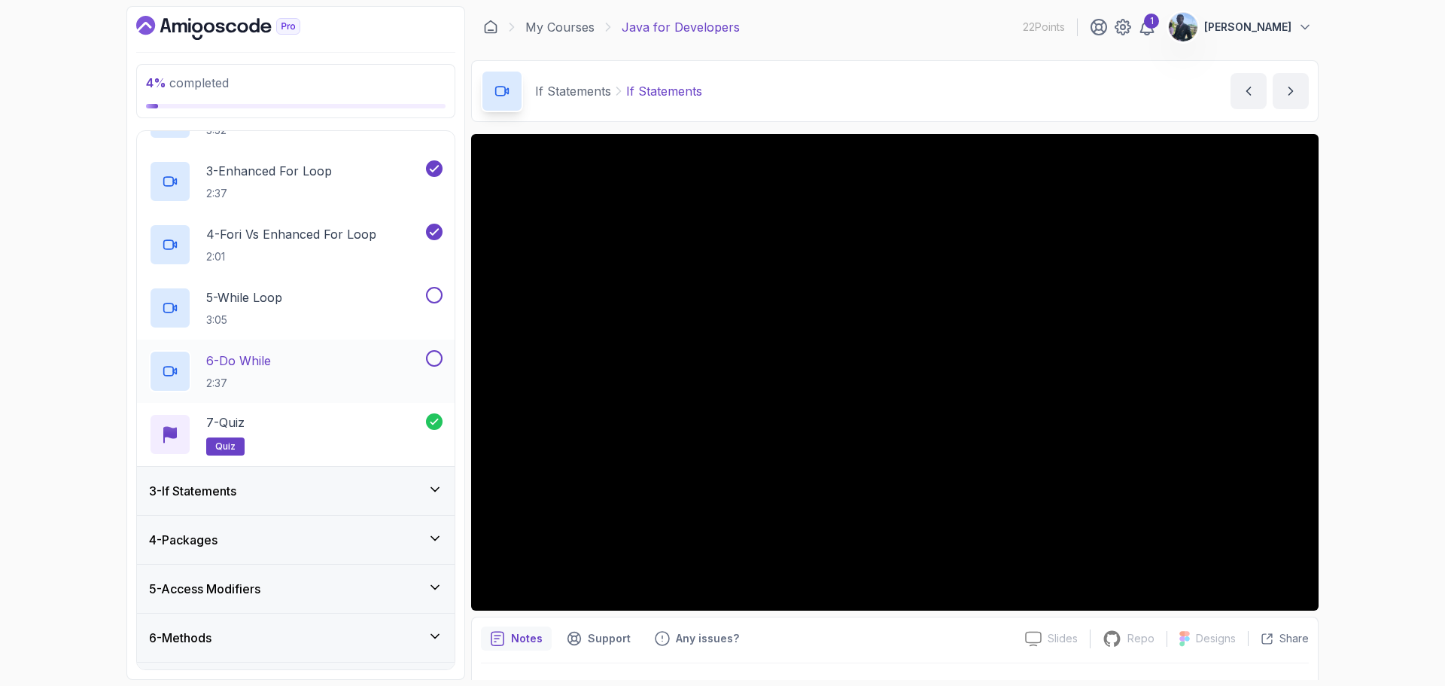
scroll to position [210, 0]
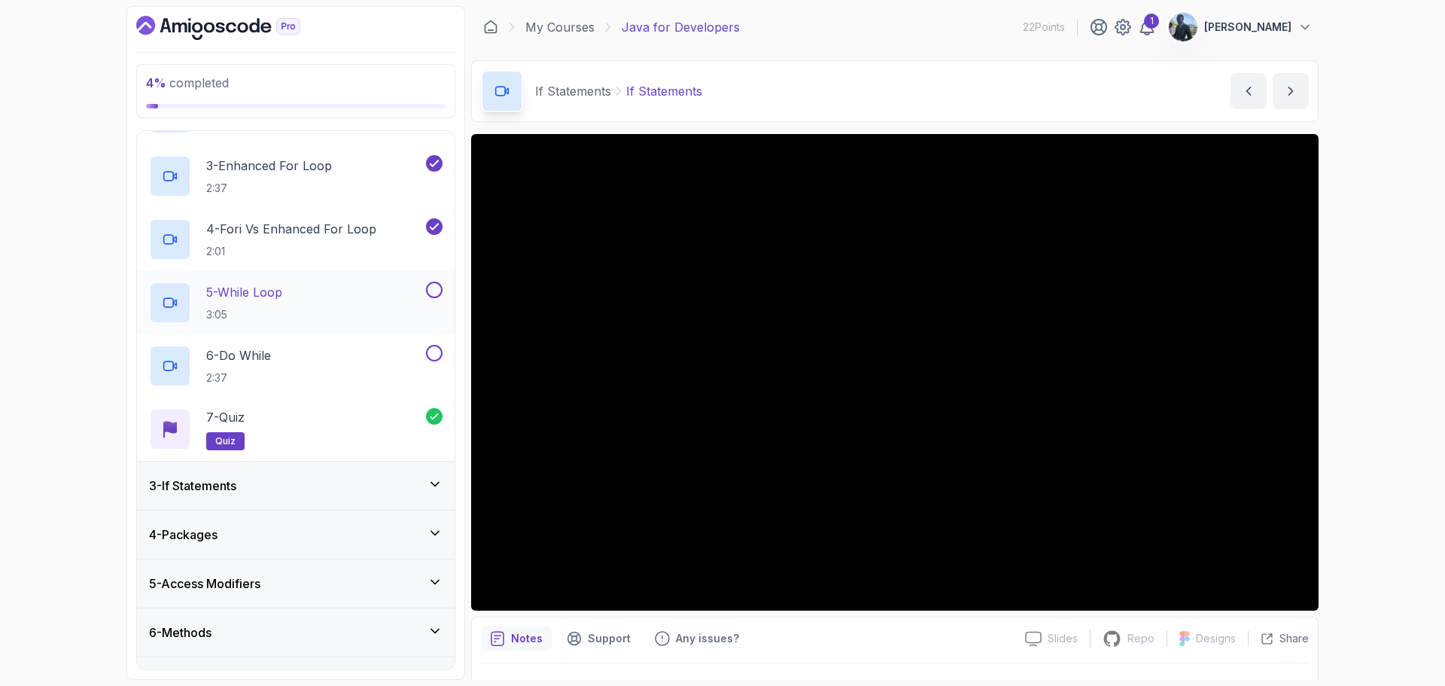
click at [430, 296] on button at bounding box center [434, 289] width 17 height 17
click at [433, 288] on button at bounding box center [434, 289] width 17 height 17
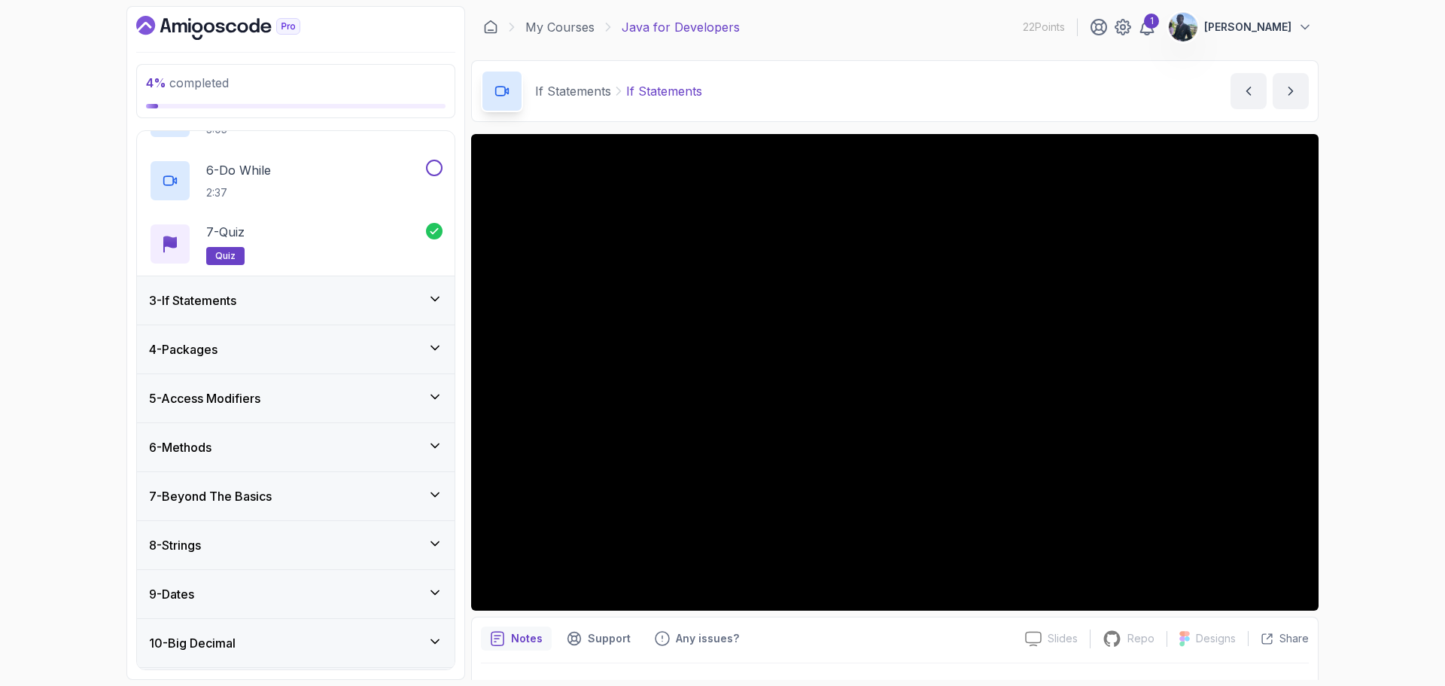
click at [438, 308] on div "3 - If Statements" at bounding box center [295, 300] width 293 height 18
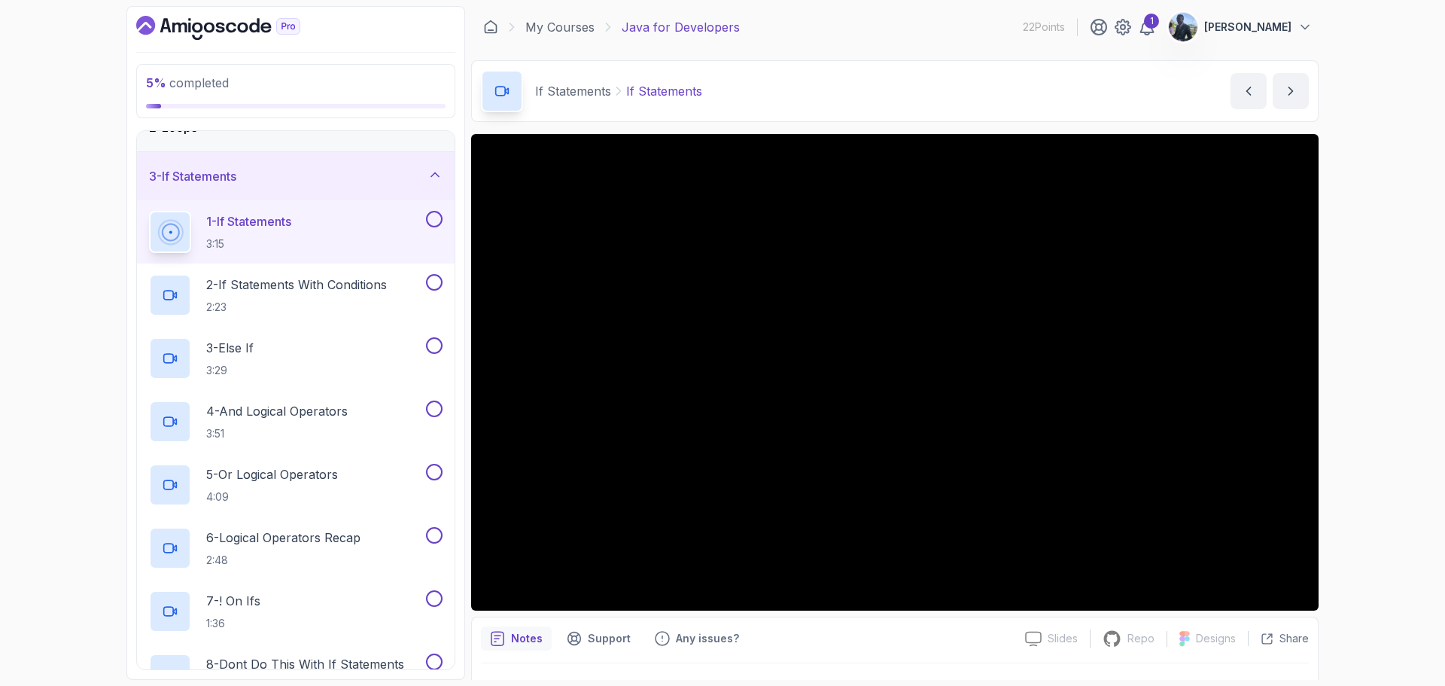
scroll to position [75, 0]
click at [430, 220] on button at bounding box center [434, 220] width 17 height 17
click at [380, 303] on p "2:23" at bounding box center [296, 308] width 181 height 15
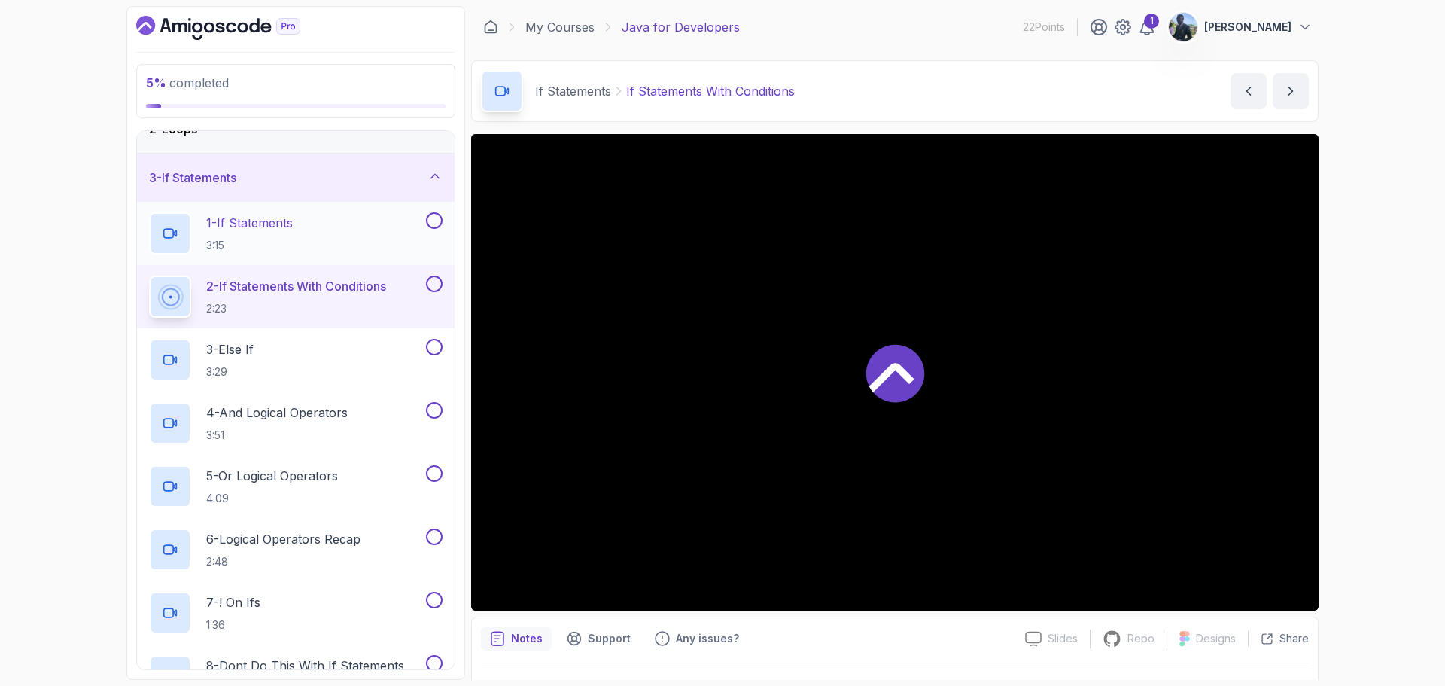
click at [437, 225] on button at bounding box center [434, 220] width 17 height 17
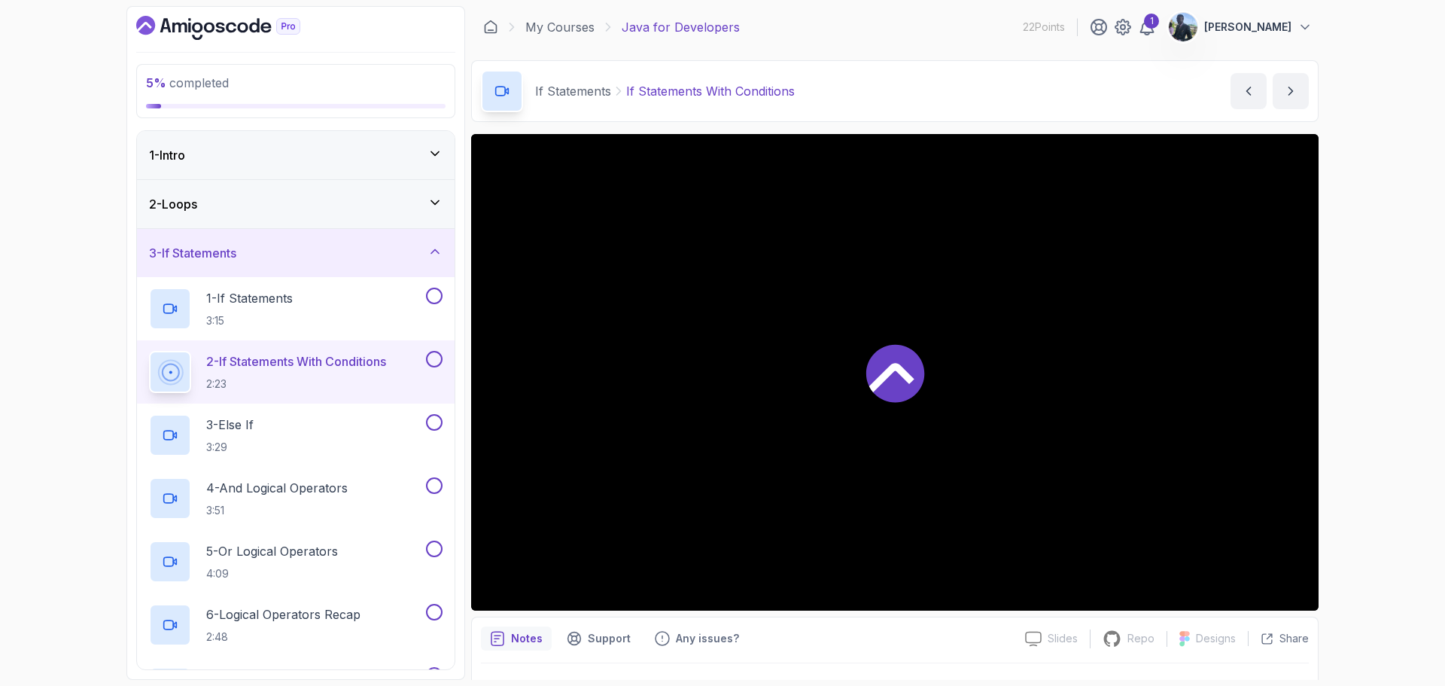
click at [426, 199] on div "2 - Loops" at bounding box center [295, 204] width 293 height 18
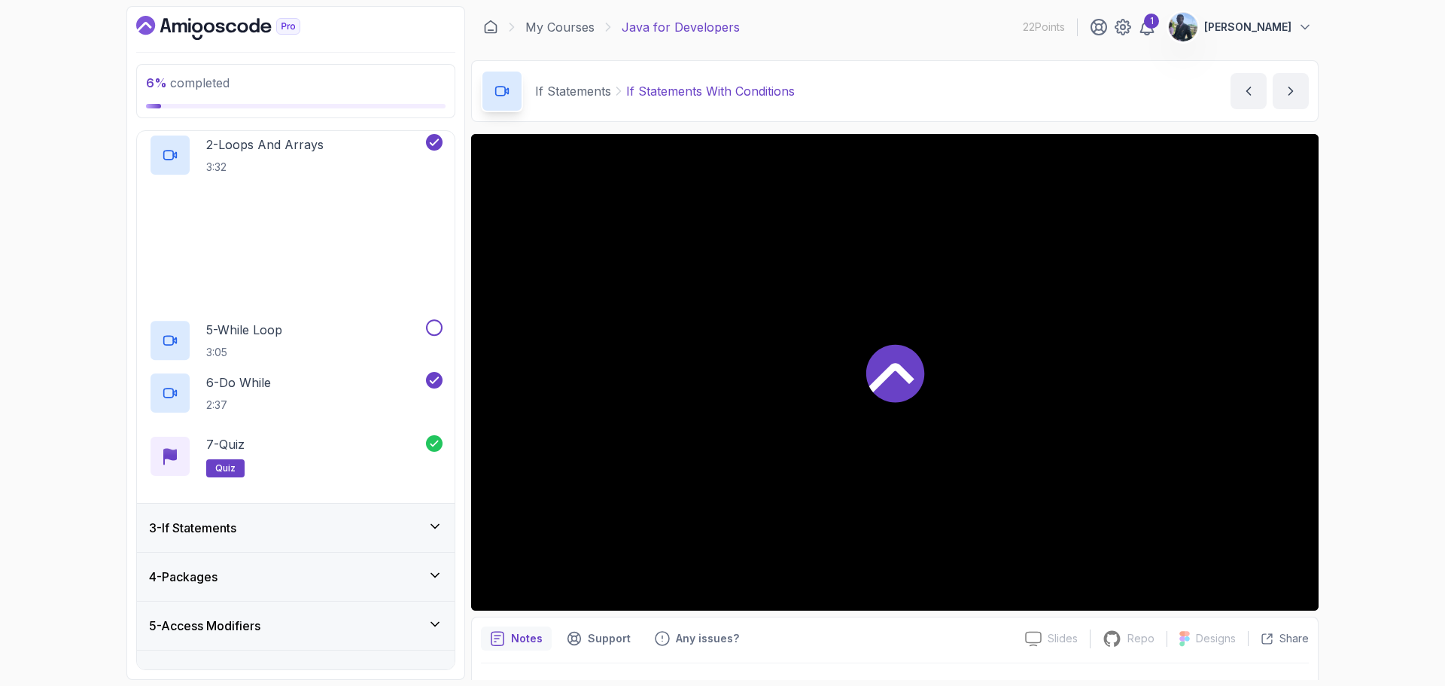
scroll to position [173, 0]
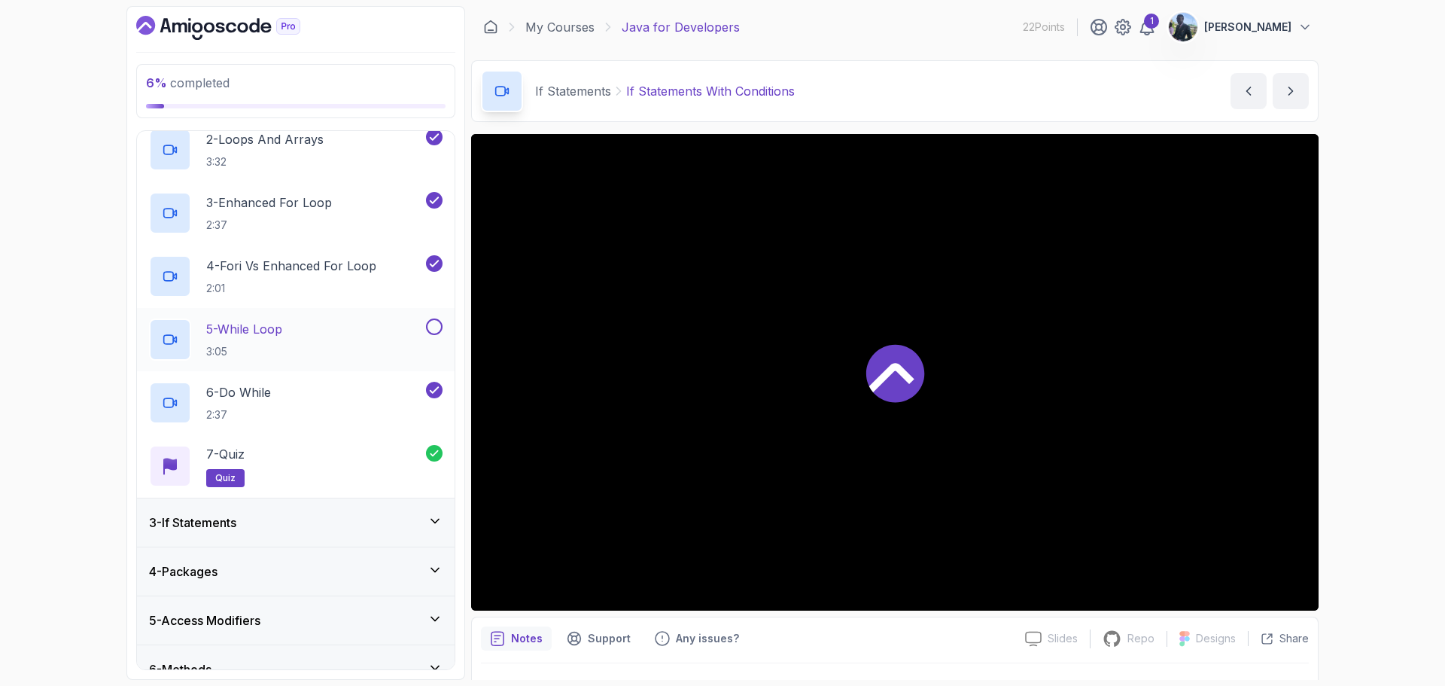
click at [436, 329] on button at bounding box center [434, 326] width 17 height 17
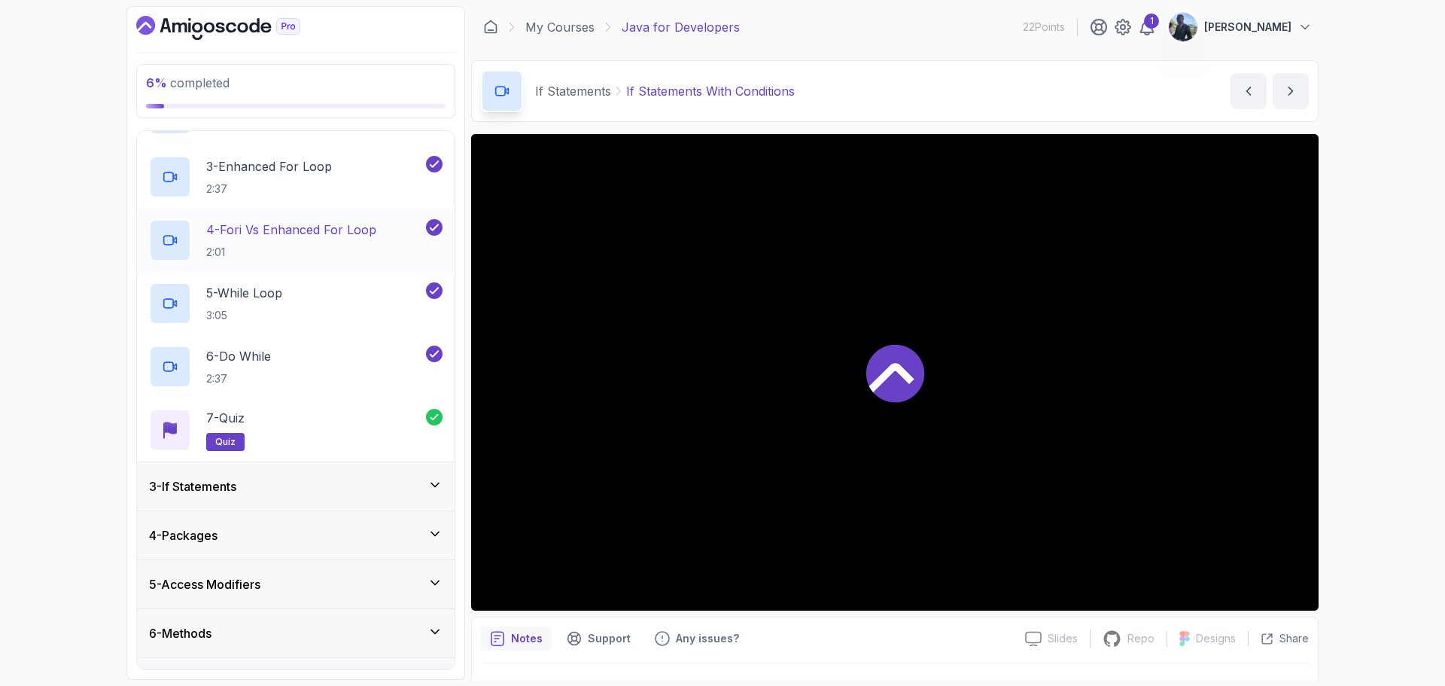
scroll to position [0, 0]
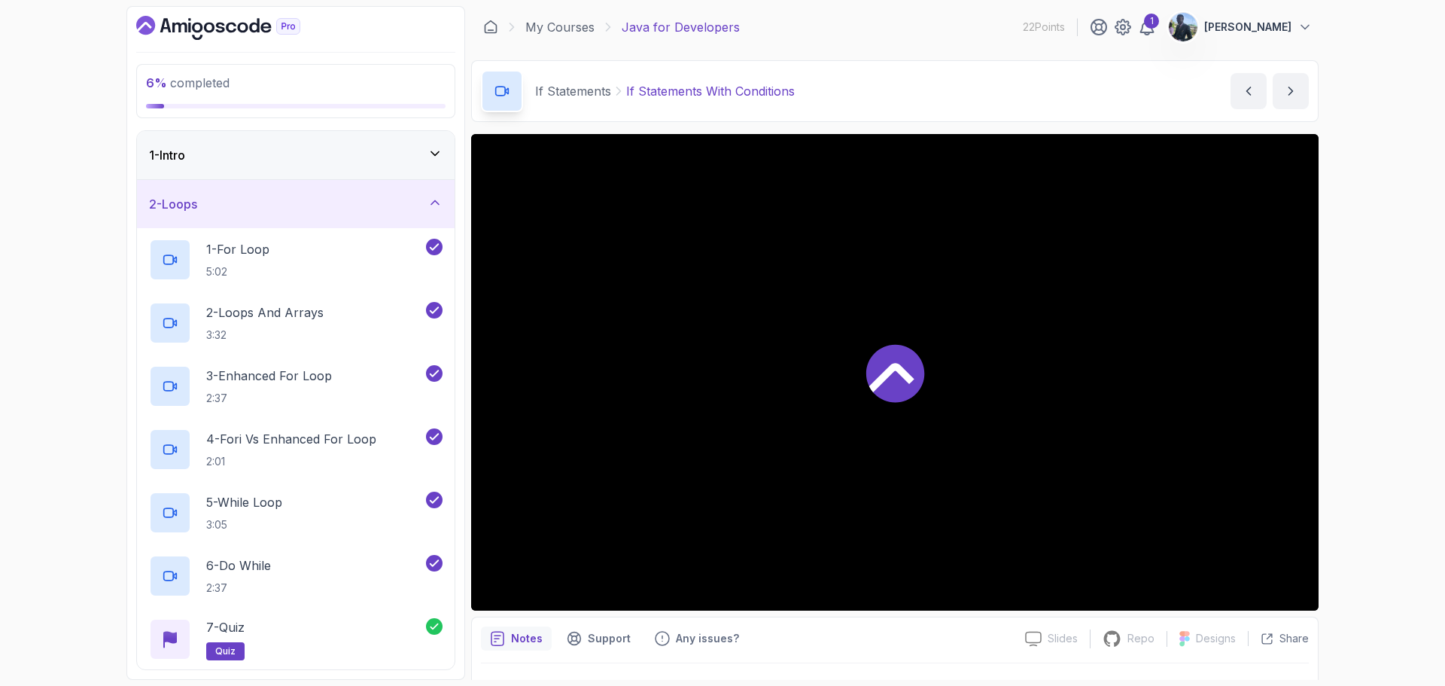
click at [430, 194] on div "2 - Loops" at bounding box center [296, 204] width 318 height 48
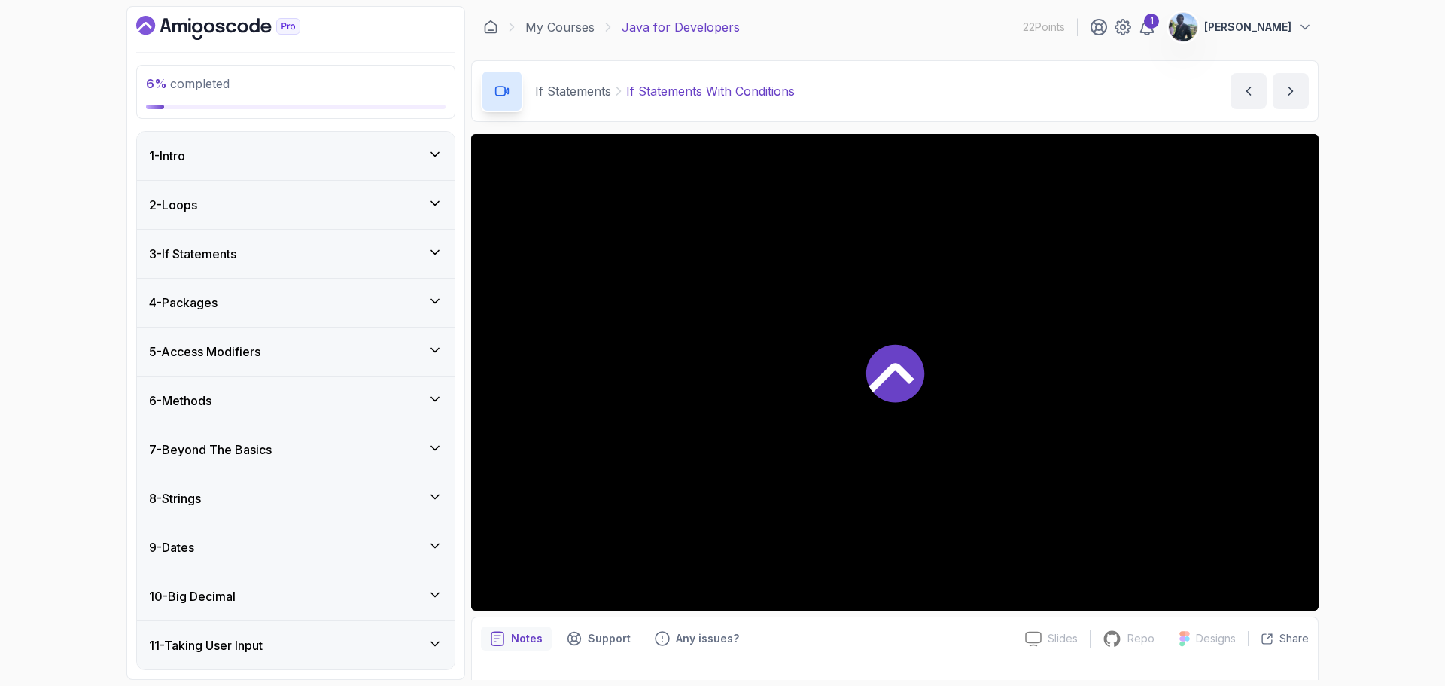
click at [421, 239] on div "3 - If Statements" at bounding box center [296, 254] width 318 height 48
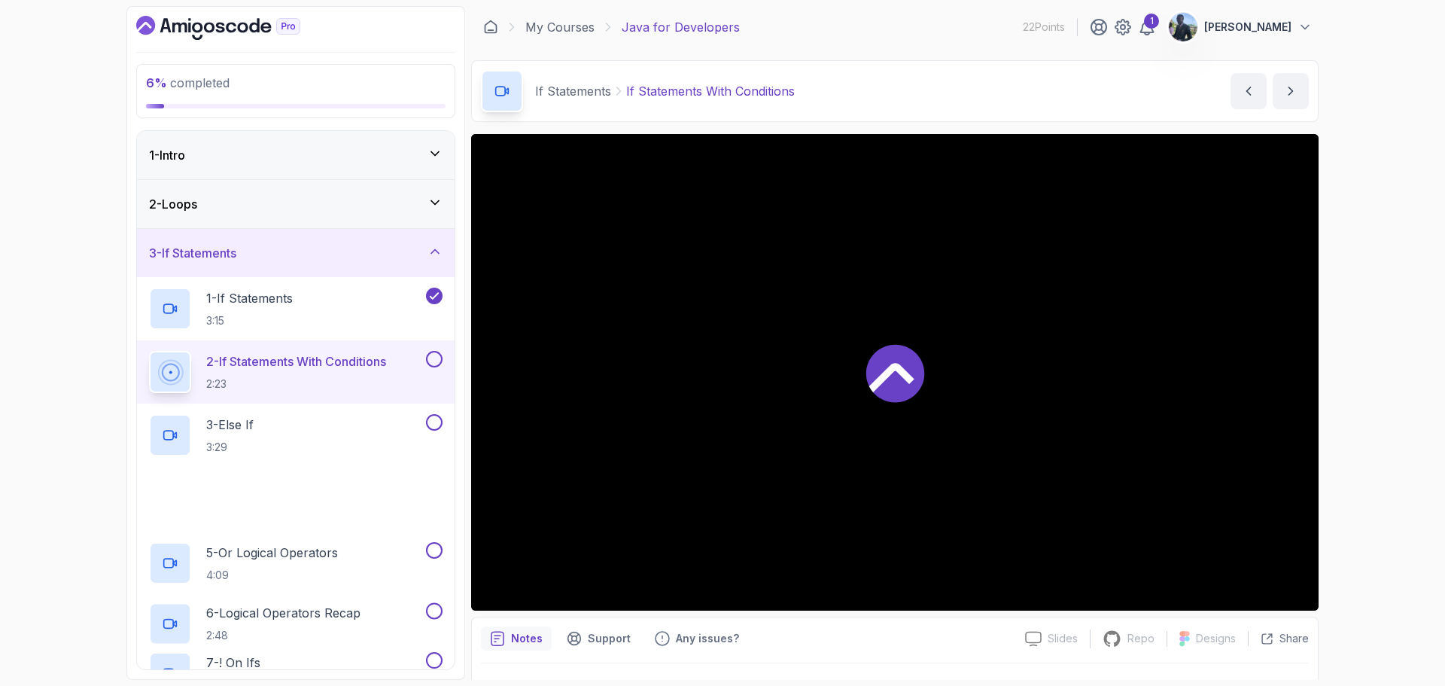
scroll to position [136, 0]
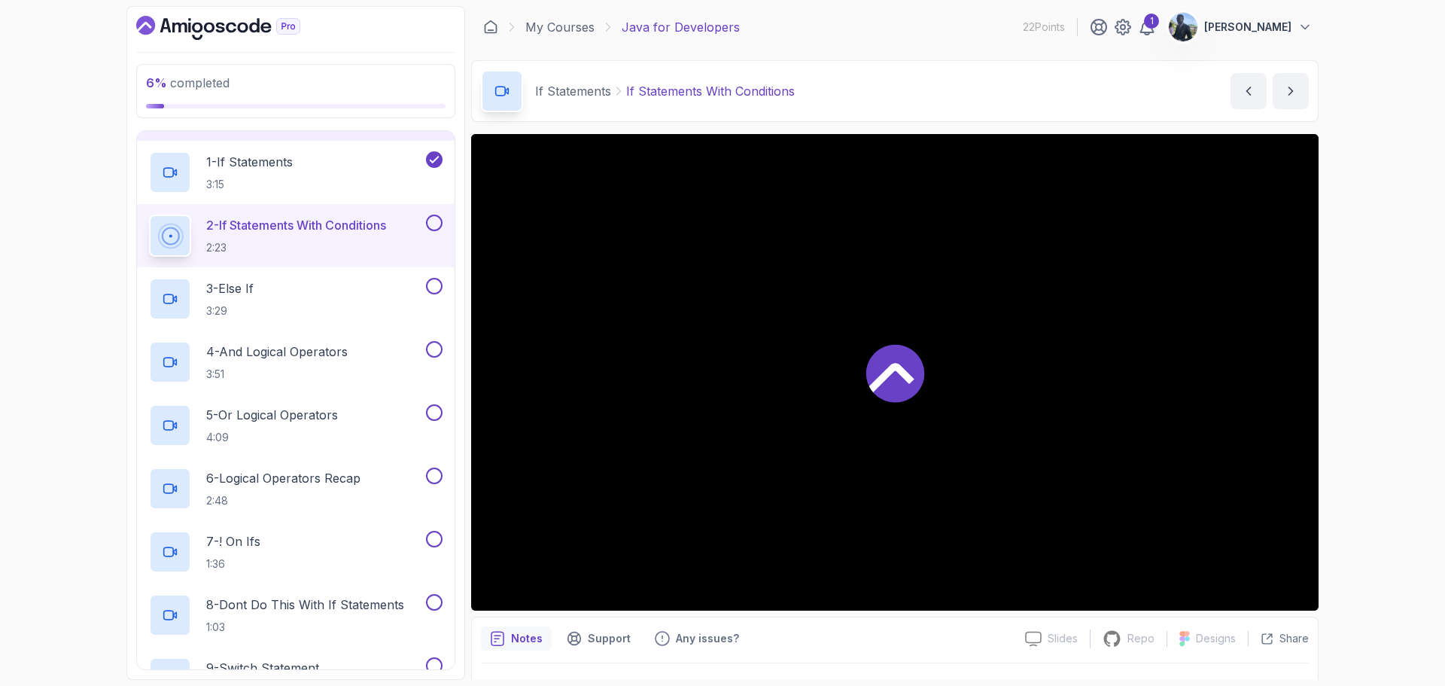
click at [370, 236] on h2 "2 - If Statements With Conditions 2:23" at bounding box center [296, 235] width 180 height 39
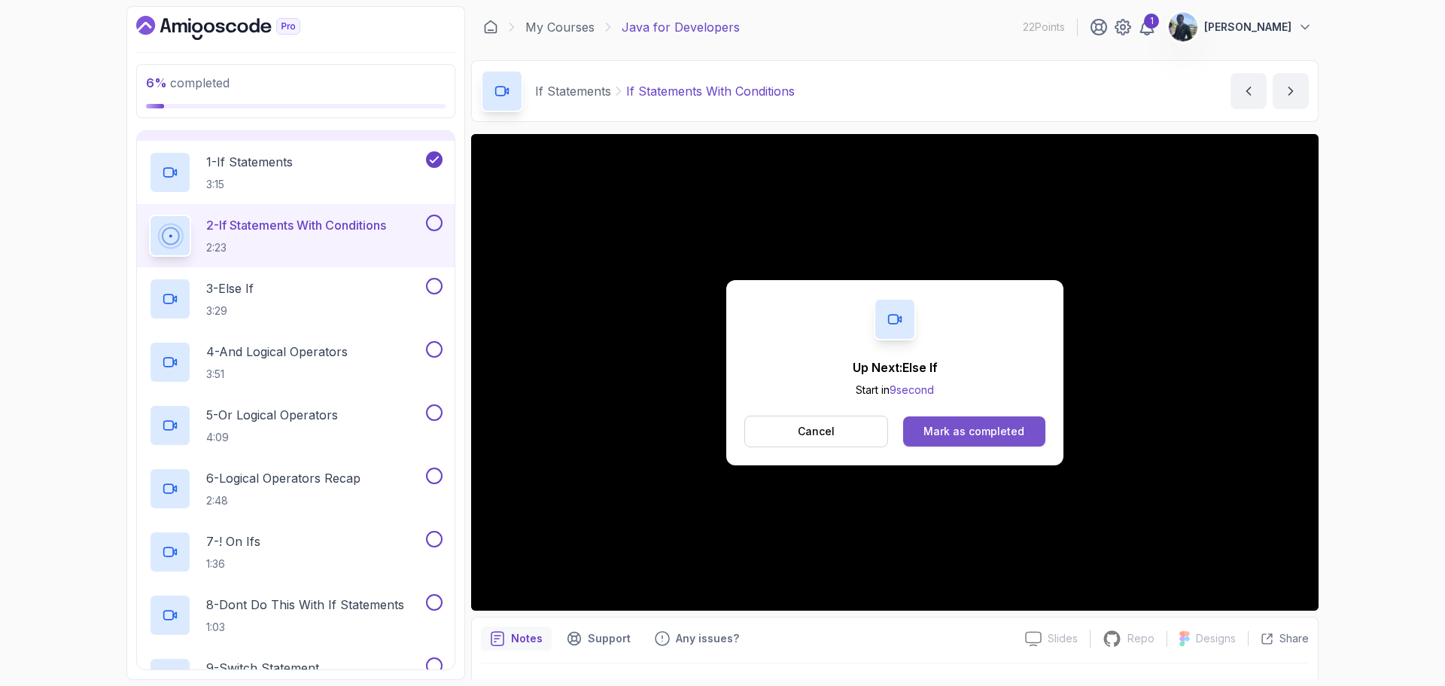
click at [949, 426] on div "Mark as completed" at bounding box center [973, 431] width 101 height 15
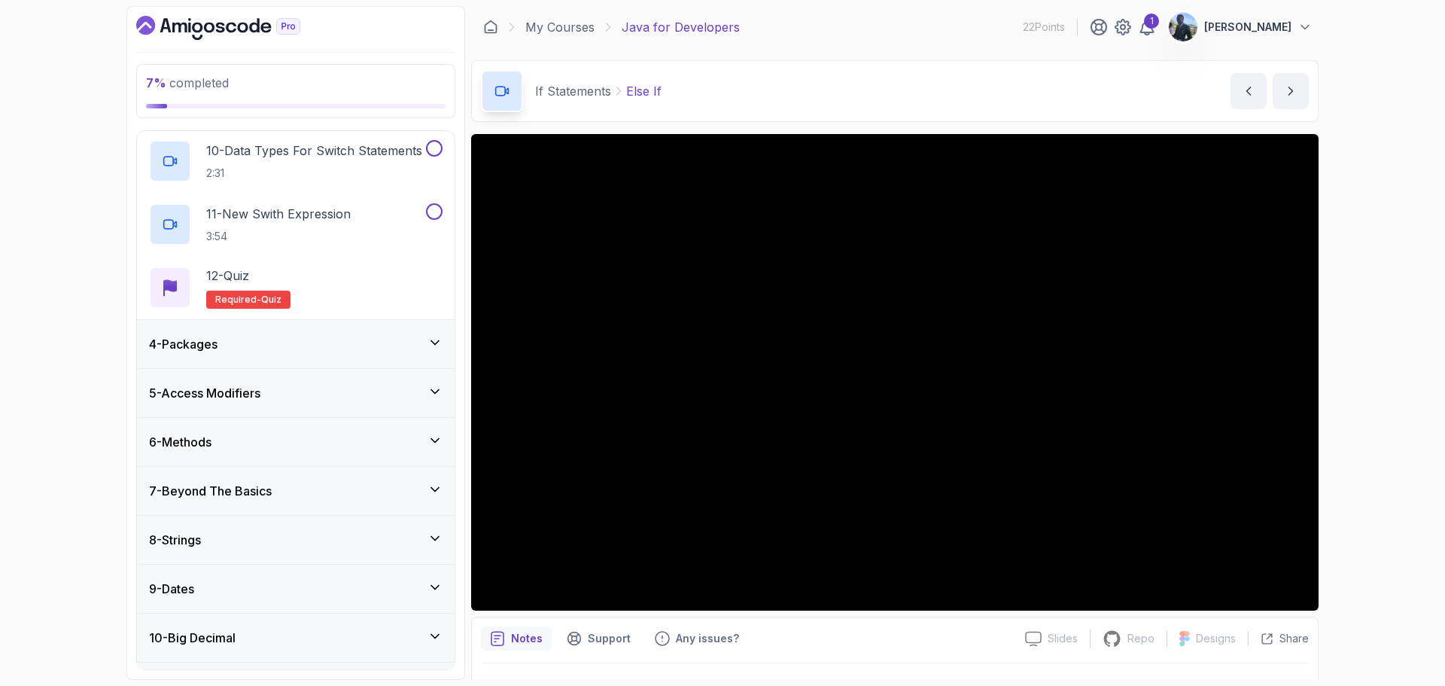
scroll to position [718, 0]
click at [415, 351] on div "4 - Packages" at bounding box center [295, 342] width 293 height 18
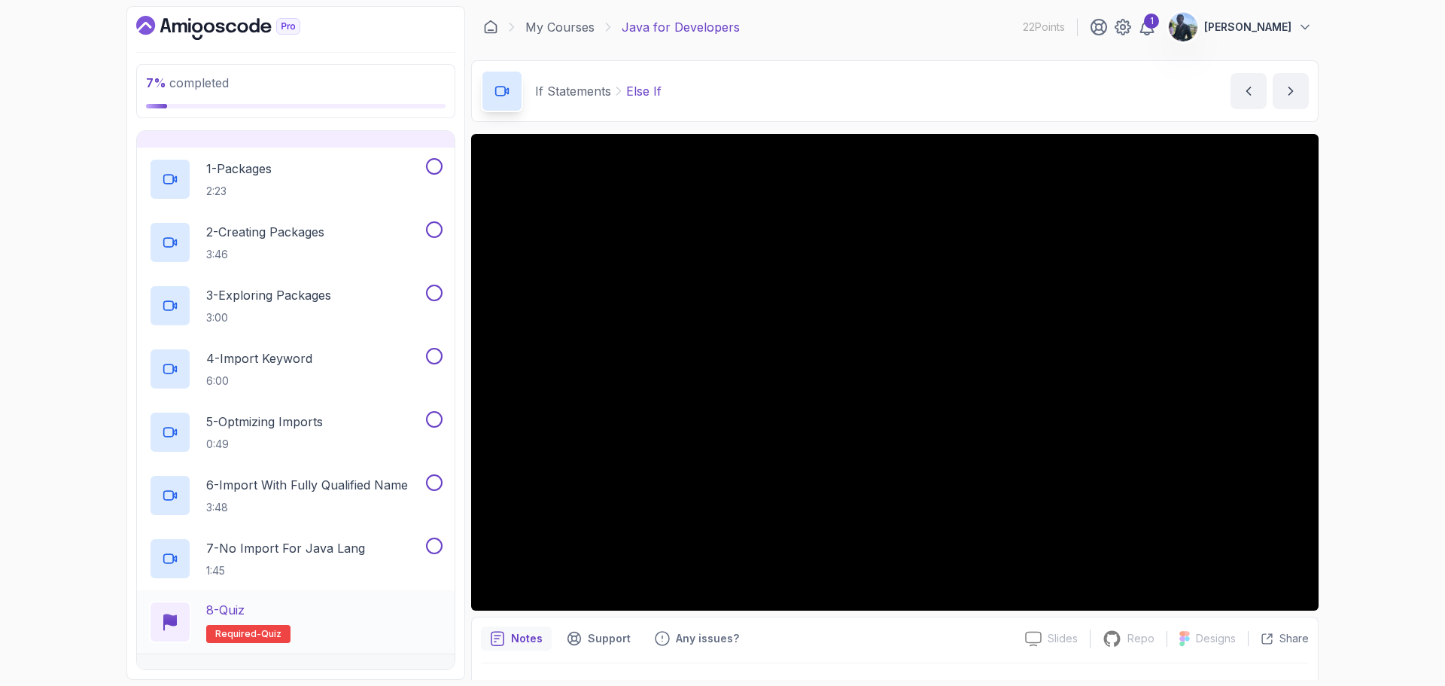
scroll to position [0, 0]
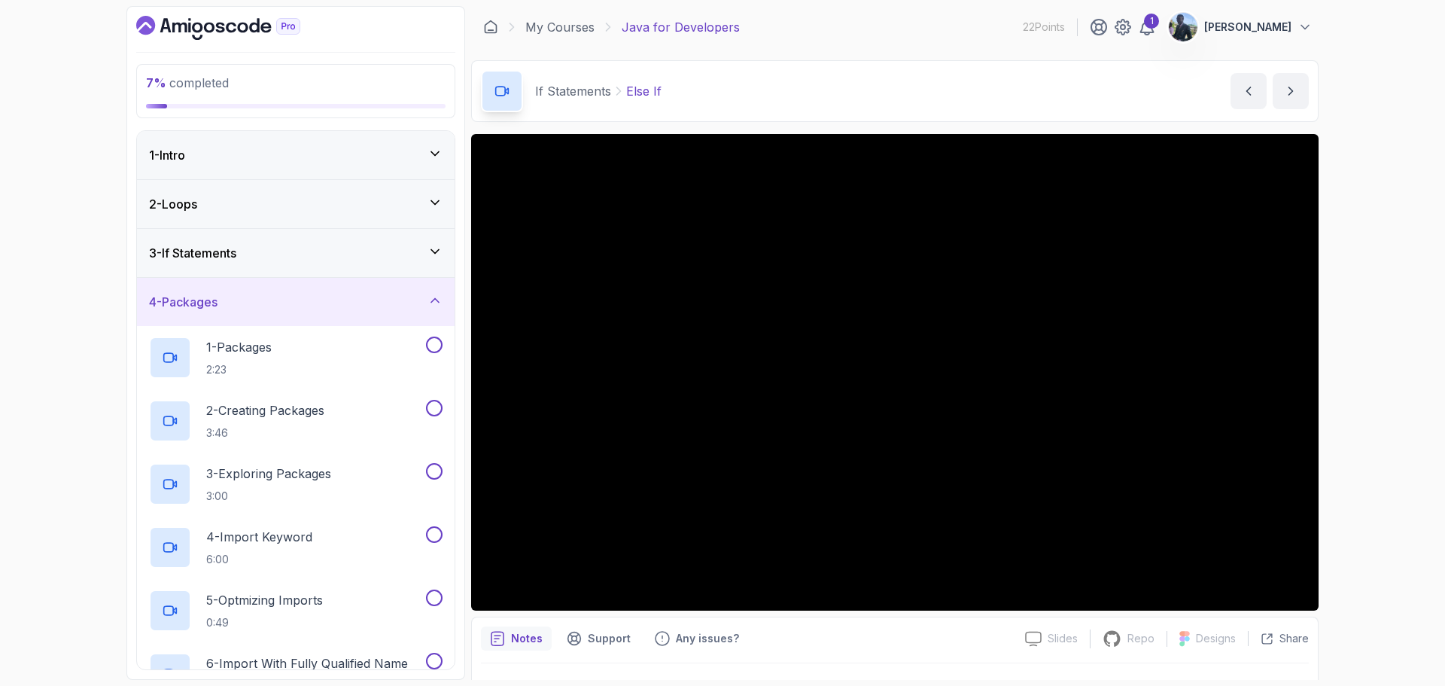
click at [380, 256] on div "3 - If Statements" at bounding box center [295, 253] width 293 height 18
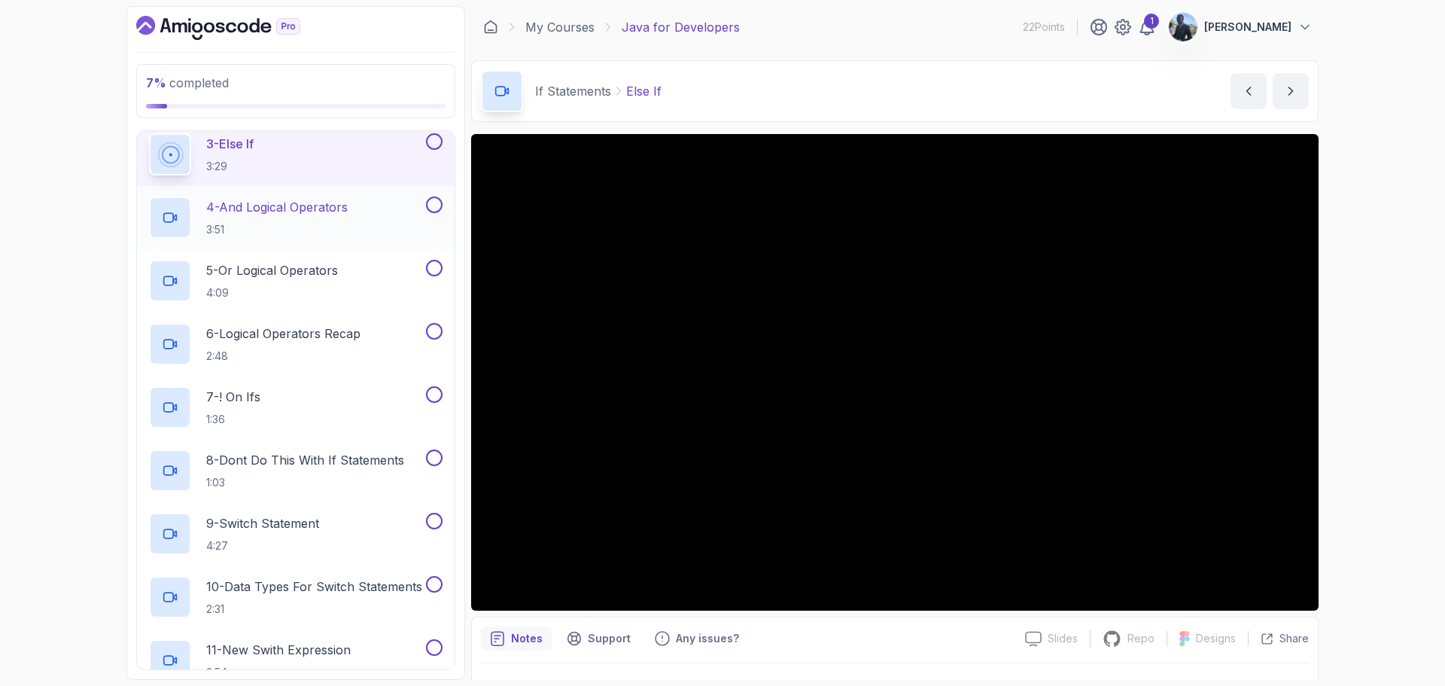
scroll to position [288, 0]
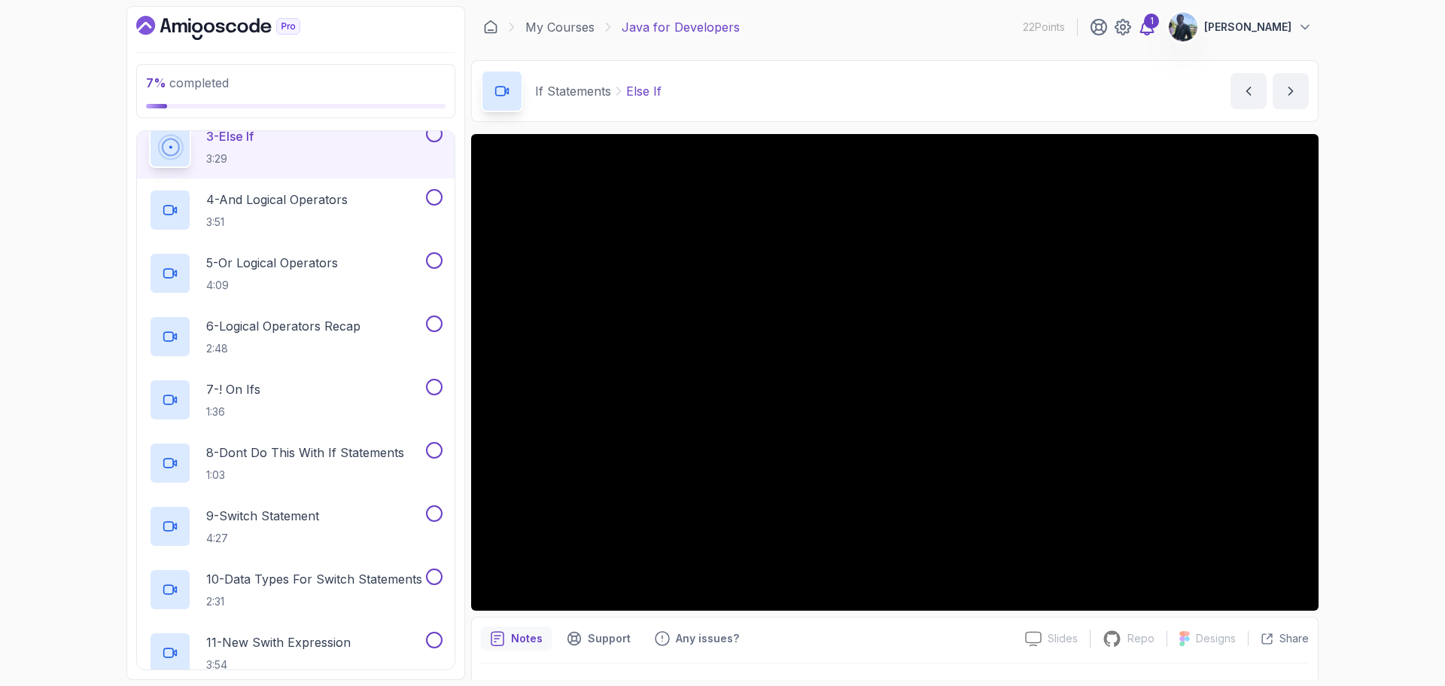
click at [1154, 23] on icon at bounding box center [1147, 27] width 18 height 18
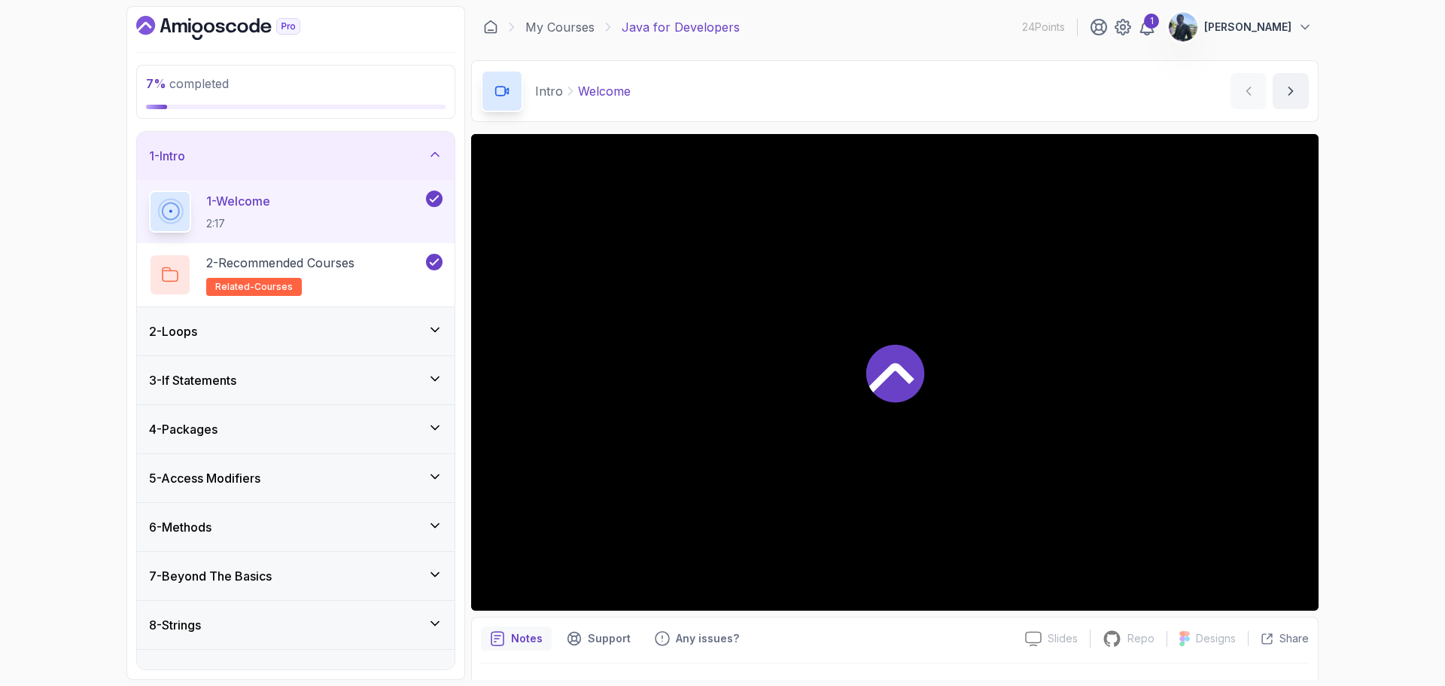
click at [428, 154] on icon at bounding box center [434, 154] width 15 height 15
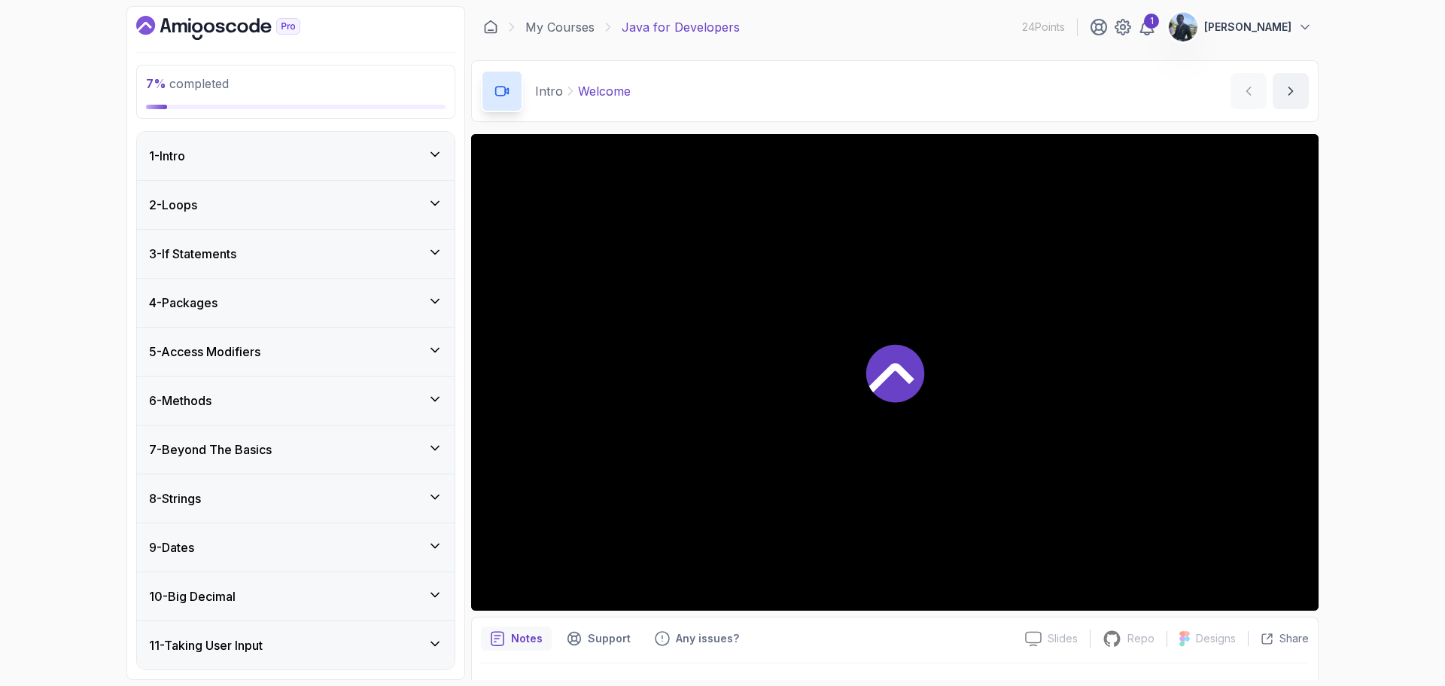
click at [431, 255] on icon at bounding box center [434, 252] width 15 height 15
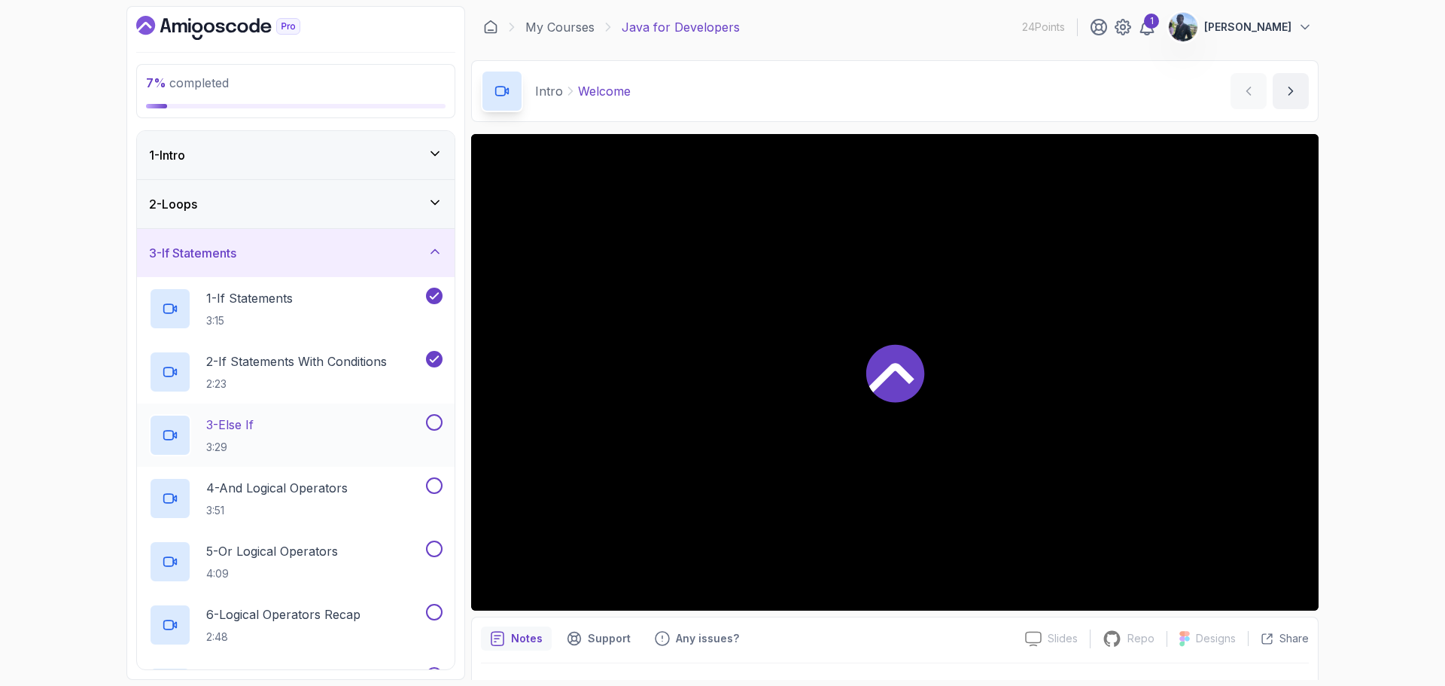
click at [366, 442] on div "3 - Else If 3:29" at bounding box center [286, 435] width 274 height 42
